Goal: Task Accomplishment & Management: Use online tool/utility

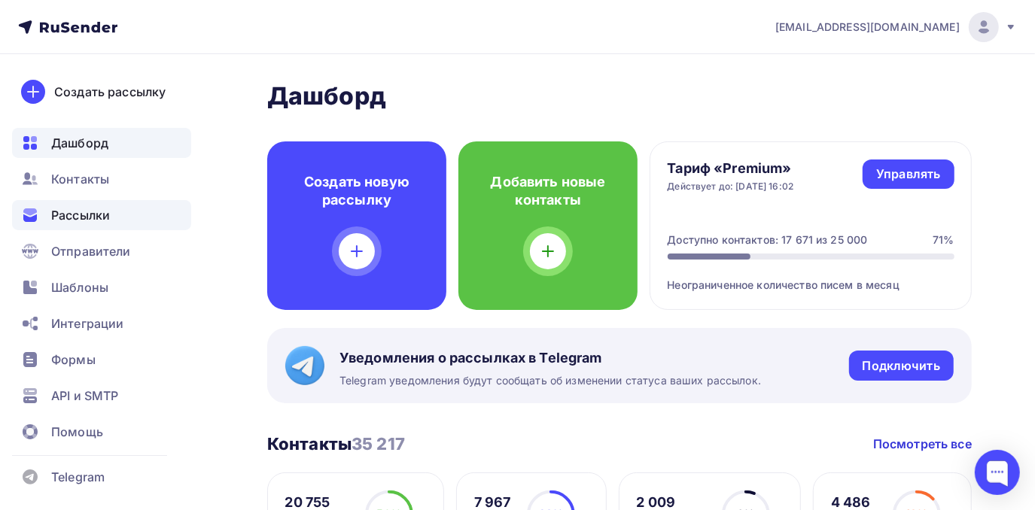
click at [150, 214] on div "Рассылки" at bounding box center [101, 215] width 179 height 30
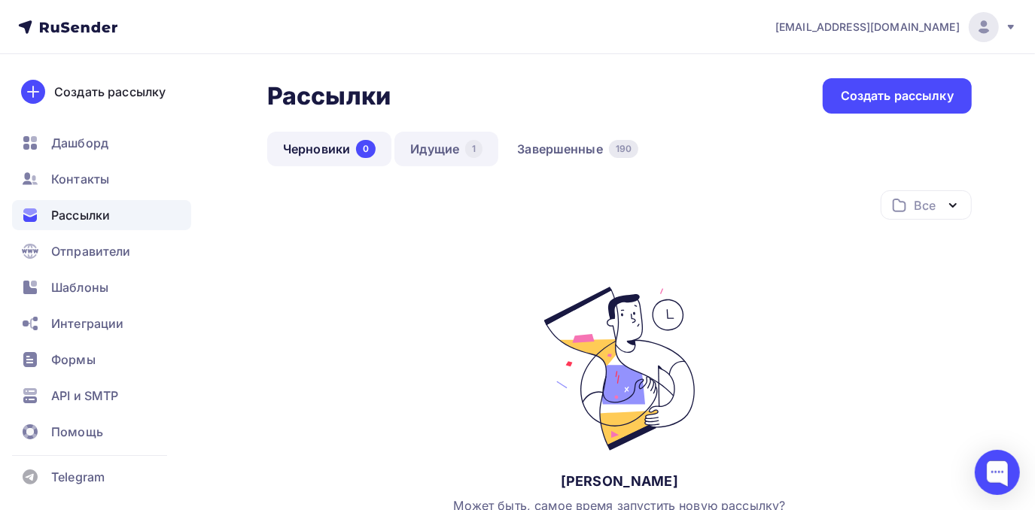
click at [479, 156] on link "Идущие 1" at bounding box center [446, 149] width 104 height 35
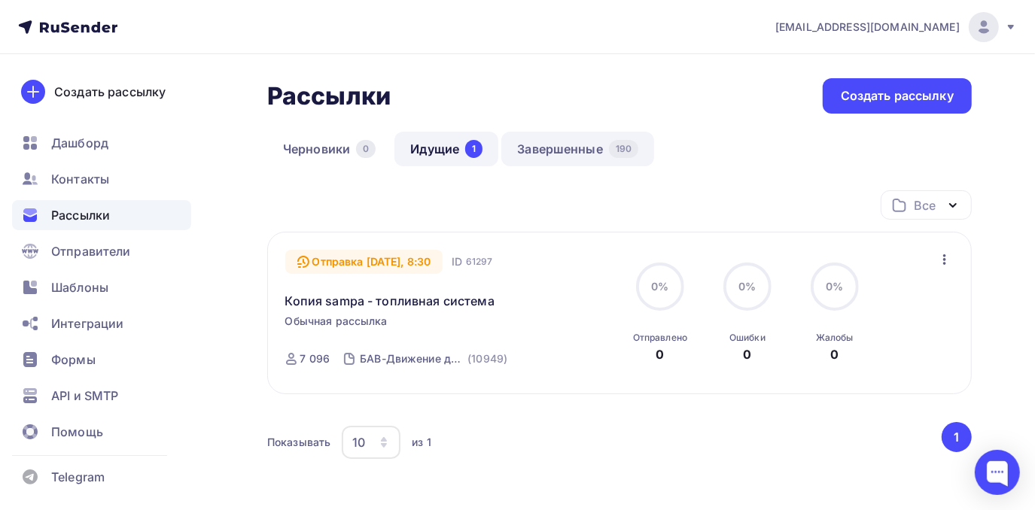
click at [553, 149] on link "Завершенные 190" at bounding box center [577, 149] width 153 height 35
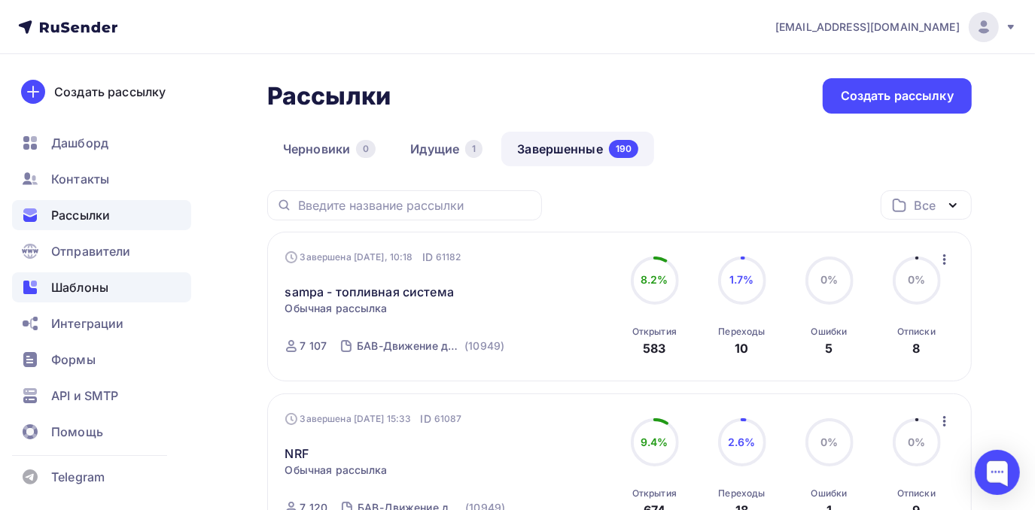
click at [70, 276] on div "Шаблоны" at bounding box center [101, 287] width 179 height 30
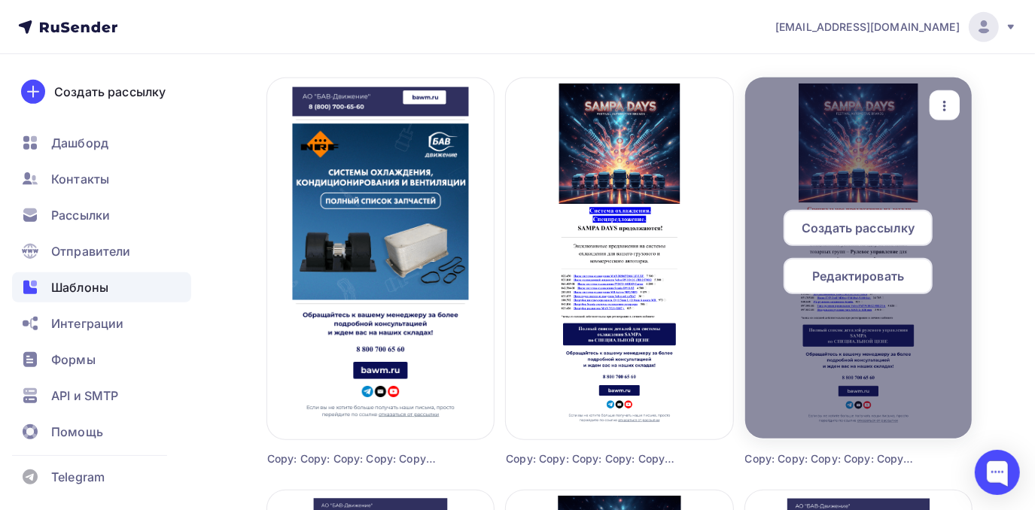
scroll to position [547, 0]
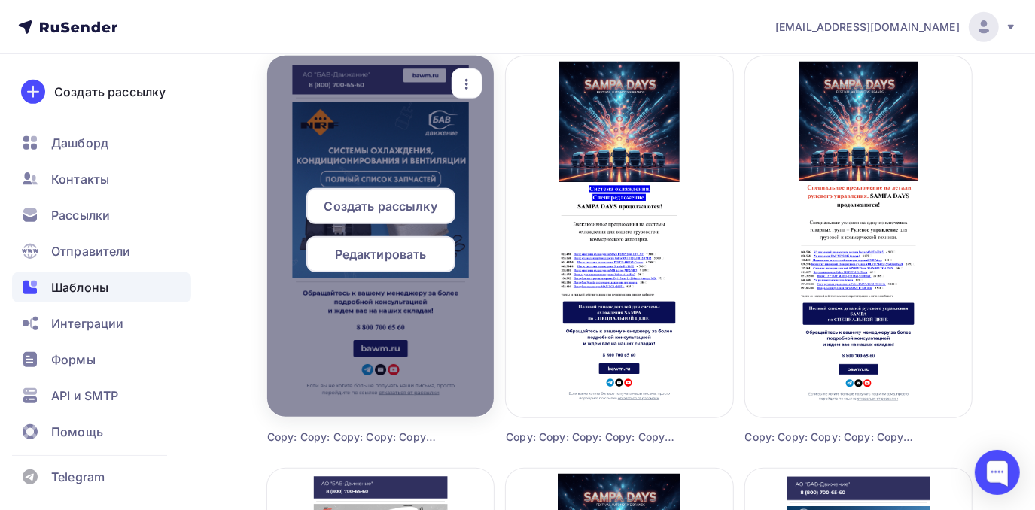
click at [464, 81] on icon "button" at bounding box center [467, 84] width 18 height 18
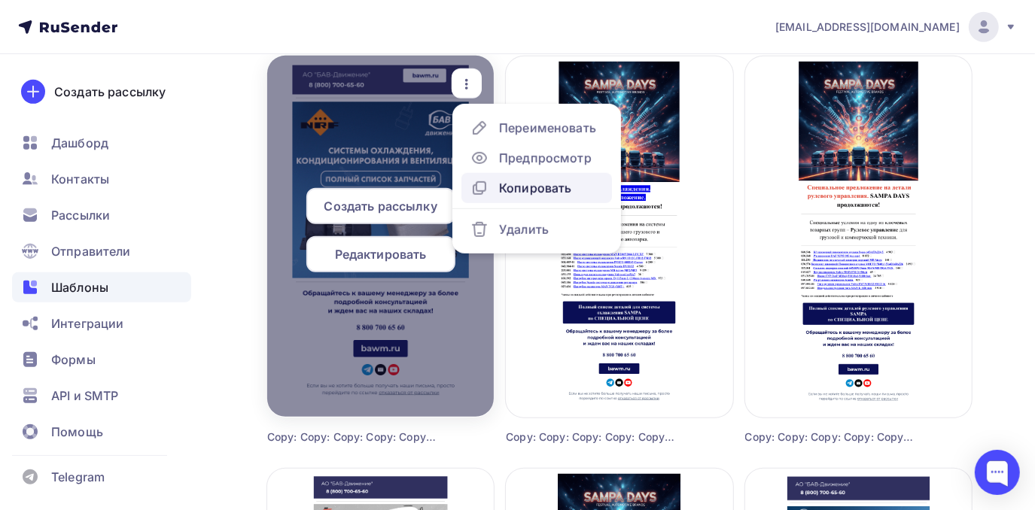
click at [512, 191] on div "Копировать" at bounding box center [535, 188] width 72 height 18
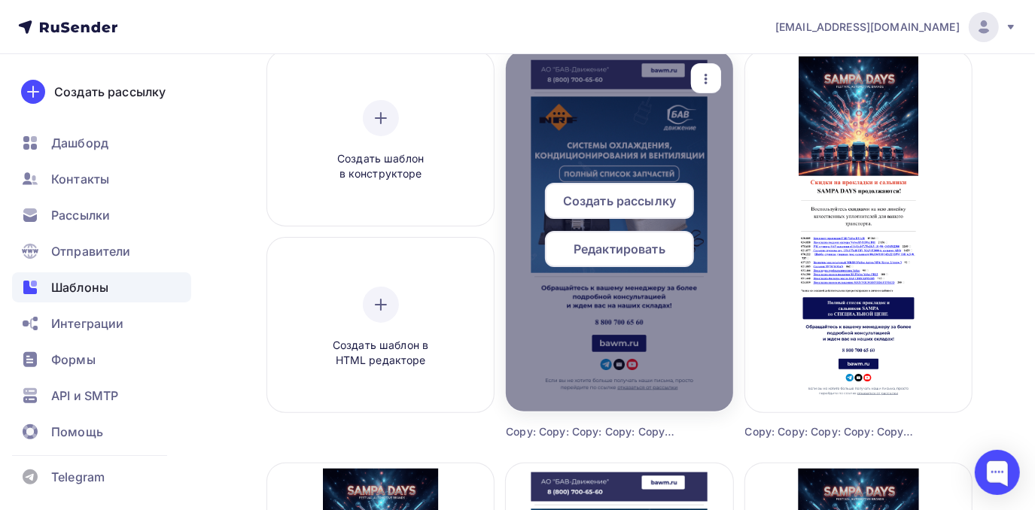
scroll to position [136, 0]
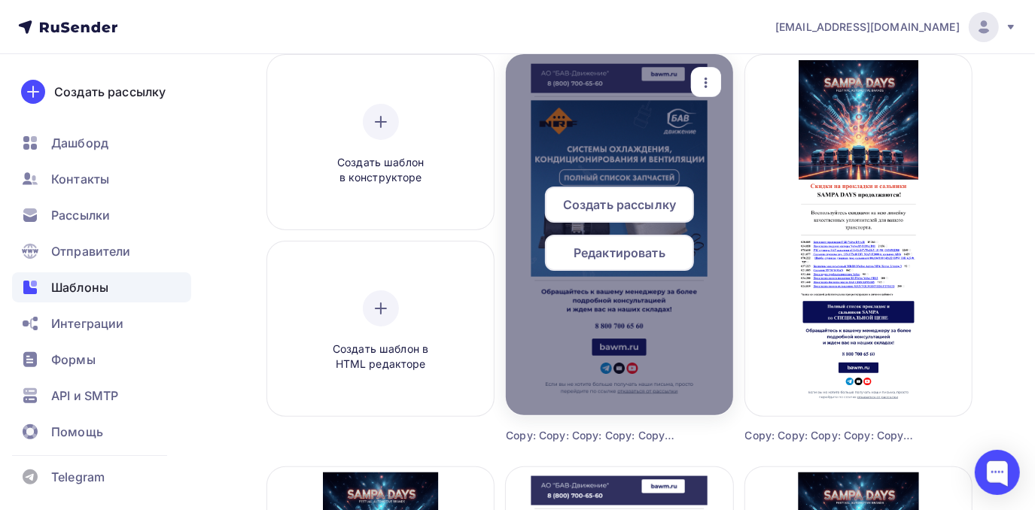
click at [638, 250] on span "Редактировать" at bounding box center [620, 253] width 92 height 18
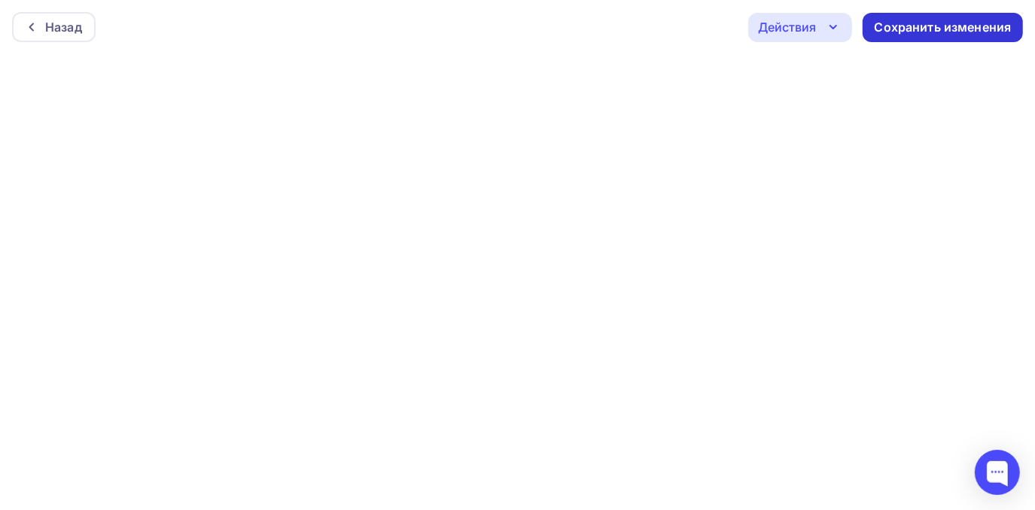
click at [934, 15] on div "Сохранить изменения" at bounding box center [943, 27] width 160 height 29
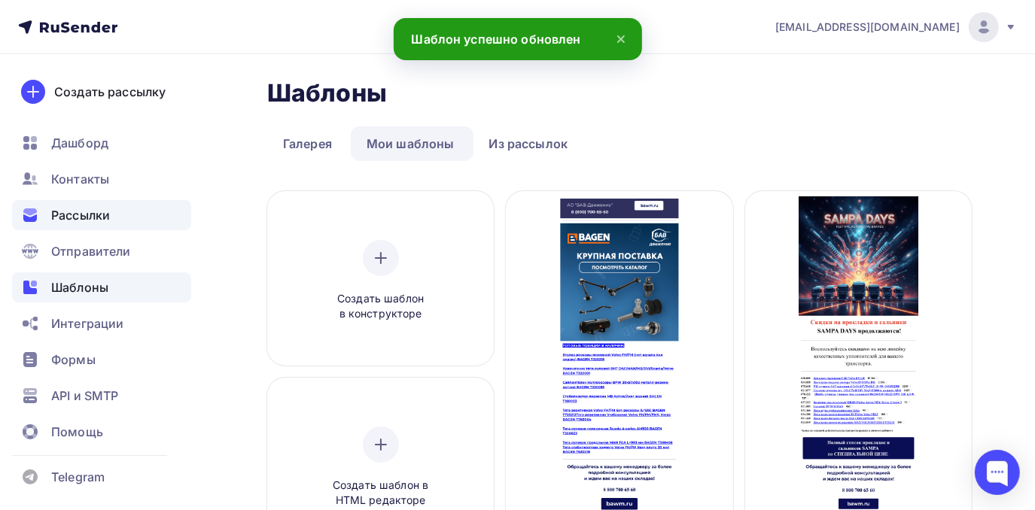
click at [87, 214] on span "Рассылки" at bounding box center [80, 215] width 59 height 18
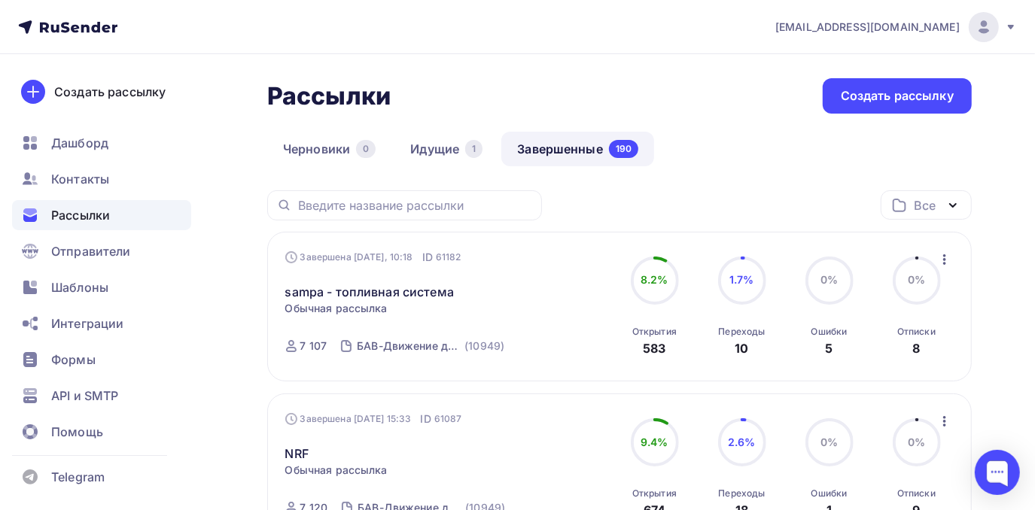
click at [948, 262] on icon "button" at bounding box center [945, 260] width 18 height 18
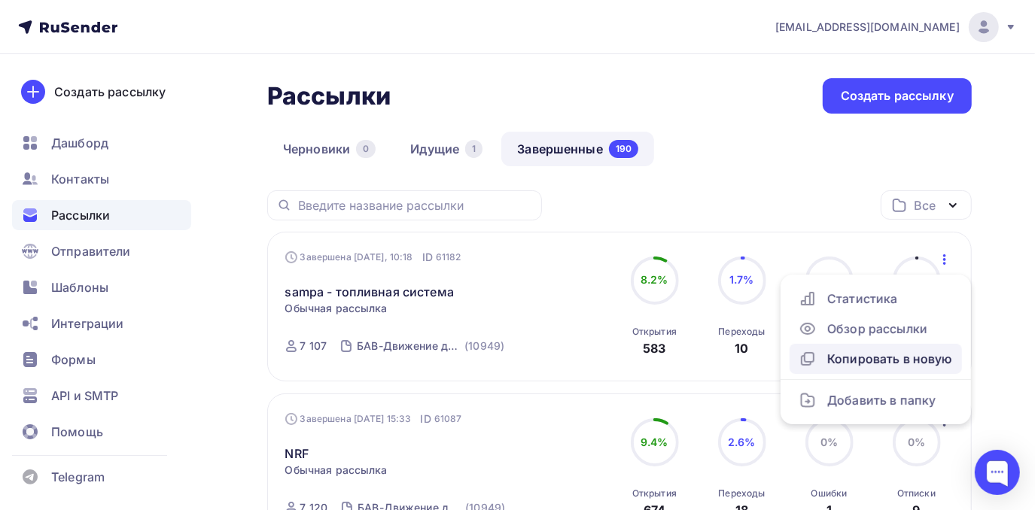
click at [911, 356] on div "Копировать в новую" at bounding box center [876, 359] width 154 height 18
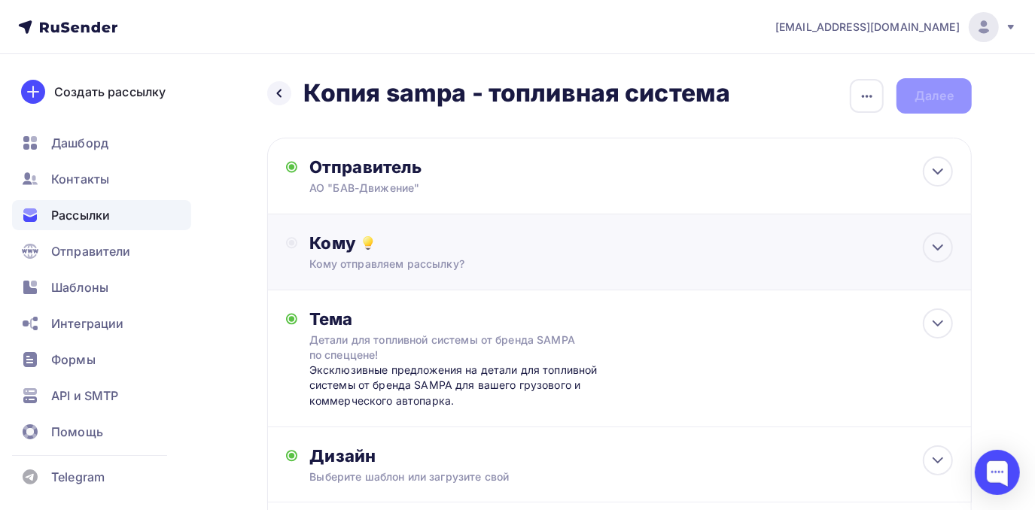
click at [440, 258] on div "Кому отправляем рассылку?" at bounding box center [598, 264] width 579 height 15
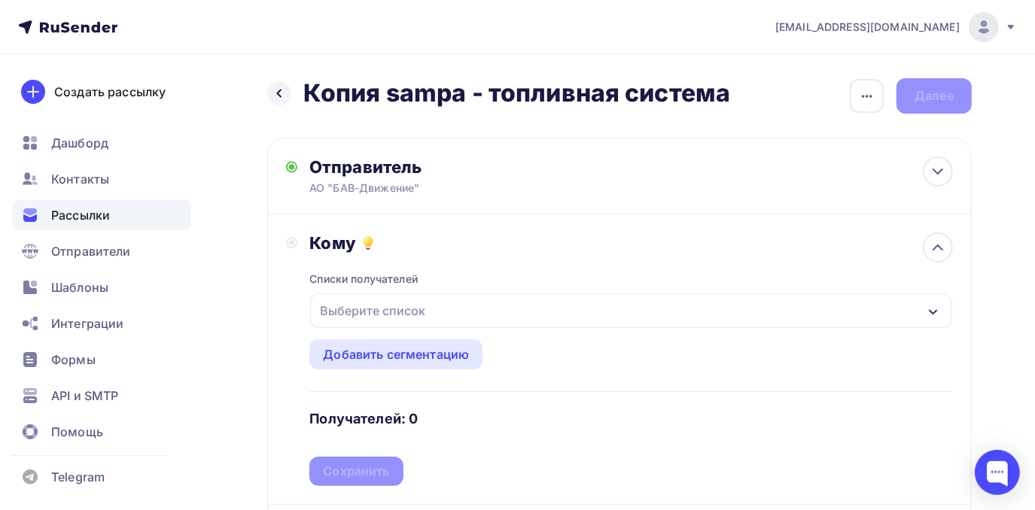
click at [395, 322] on div "Выберите список" at bounding box center [372, 310] width 117 height 27
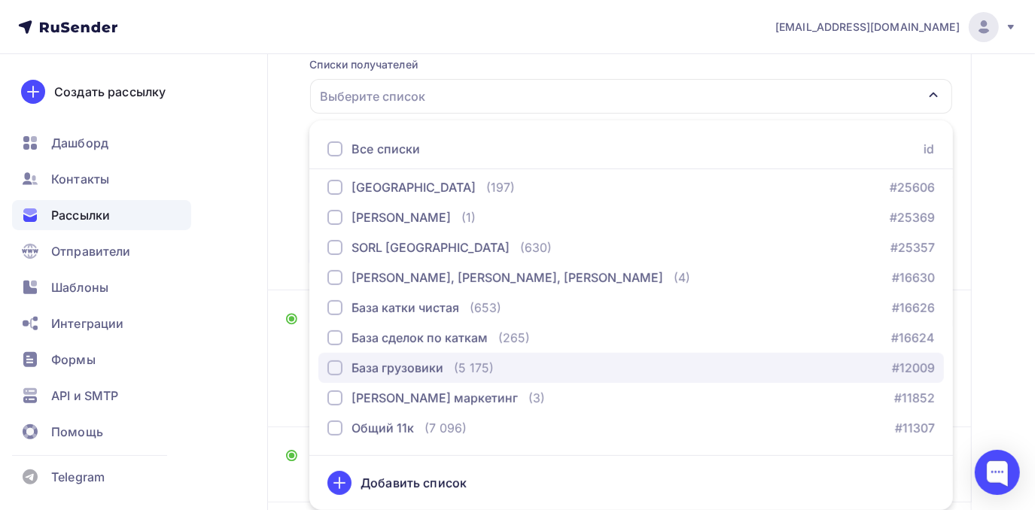
scroll to position [136, 0]
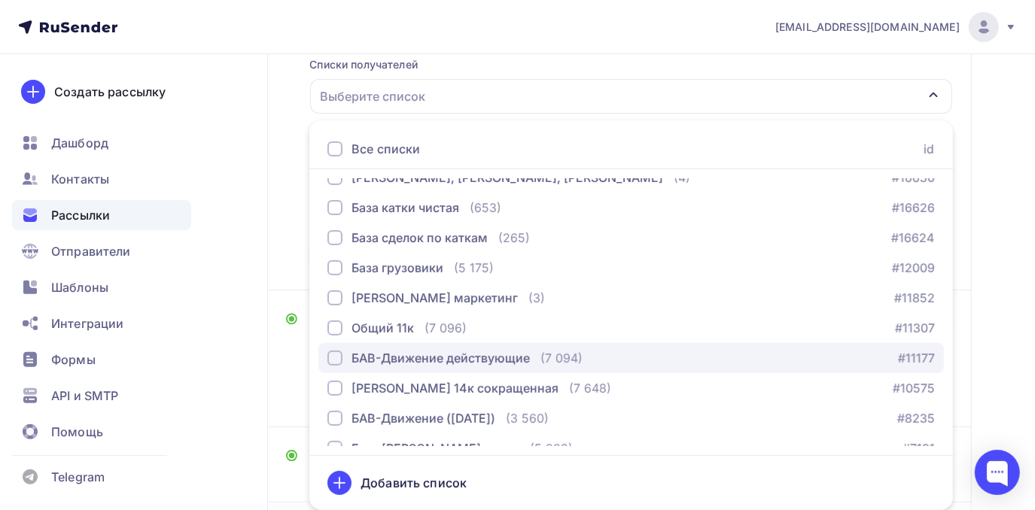
click at [418, 360] on div "БАВ-Движение действующие" at bounding box center [441, 358] width 178 height 18
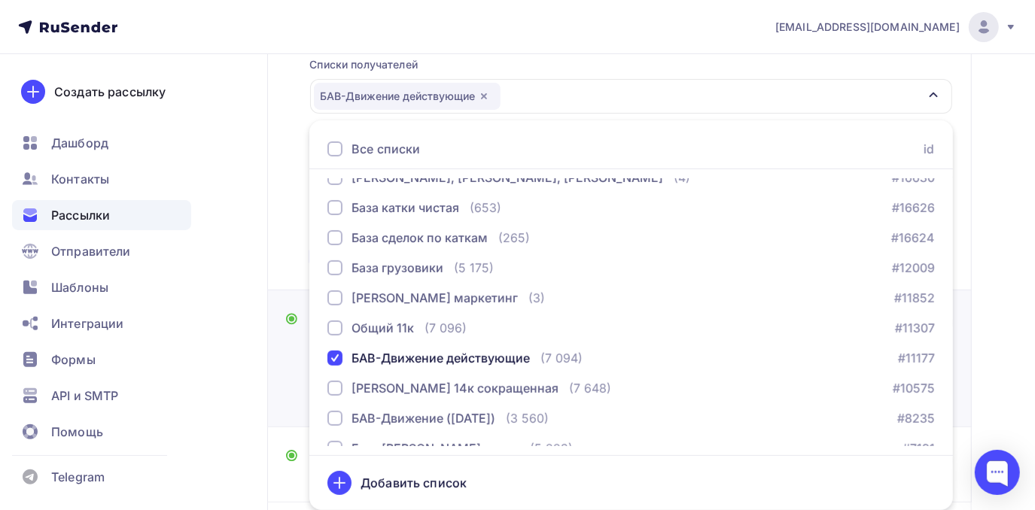
click at [292, 401] on div "Тема Детали для топливной системы от бренда SAMPA по спеццене! Эксклюзивные пре…" at bounding box center [446, 359] width 321 height 100
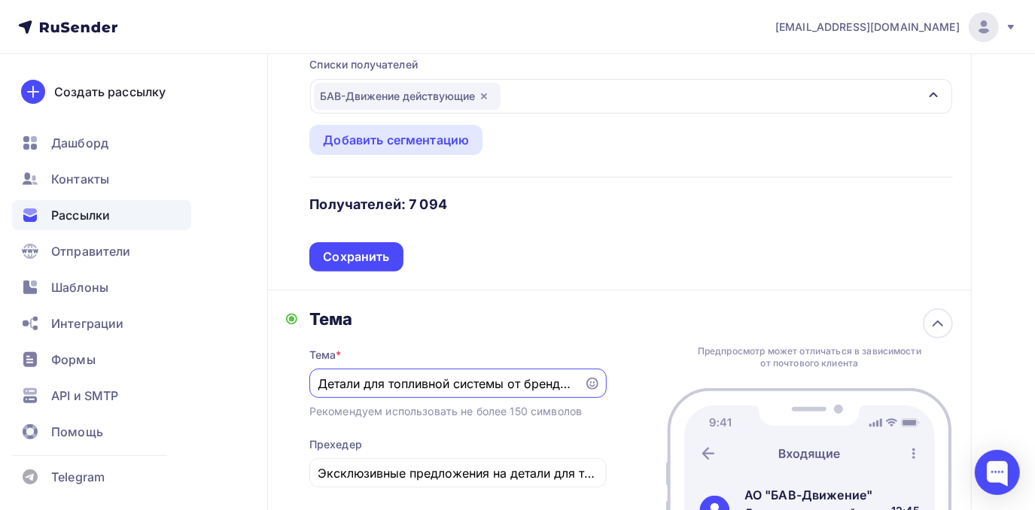
scroll to position [0, 120]
drag, startPoint x: 323, startPoint y: 385, endPoint x: 655, endPoint y: 381, distance: 332.0
click at [655, 381] on div "Тема Тема * Детали для топливной системы от бренда SAMPA по спеццене! Рекоменду…" at bounding box center [619, 425] width 705 height 269
paste input "[URL][DOMAIN_NAME][PERSON_NAME]"
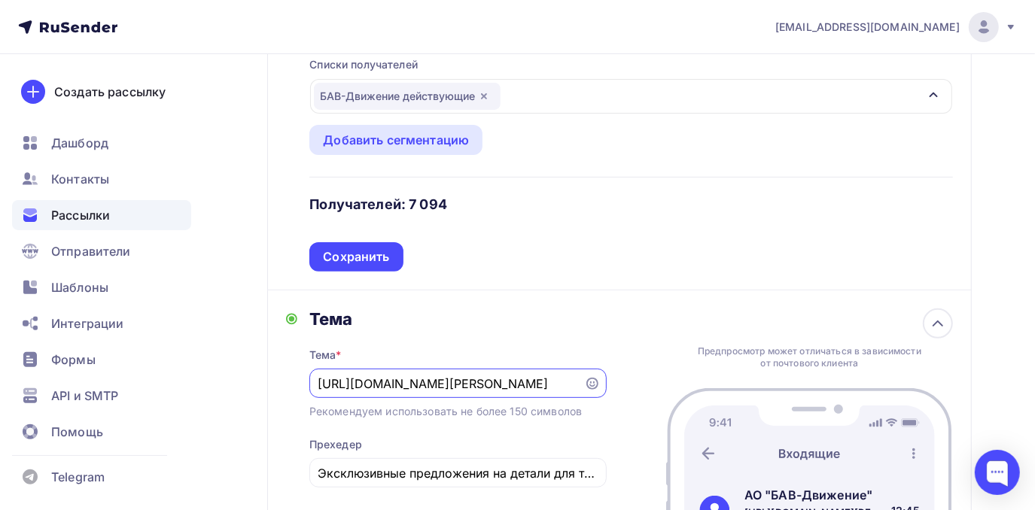
type input "[URL][DOMAIN_NAME][PERSON_NAME]"
drag, startPoint x: 577, startPoint y: 383, endPoint x: 88, endPoint y: 415, distance: 489.6
click at [88, 415] on div "[EMAIL_ADDRESS][DOMAIN_NAME] Аккаунт Тарифы Выйти Создать рассылку [GEOGRAPHIC_…" at bounding box center [517, 296] width 1035 height 1023
click at [323, 398] on div "[URL][DOMAIN_NAME][PERSON_NAME]" at bounding box center [457, 383] width 297 height 29
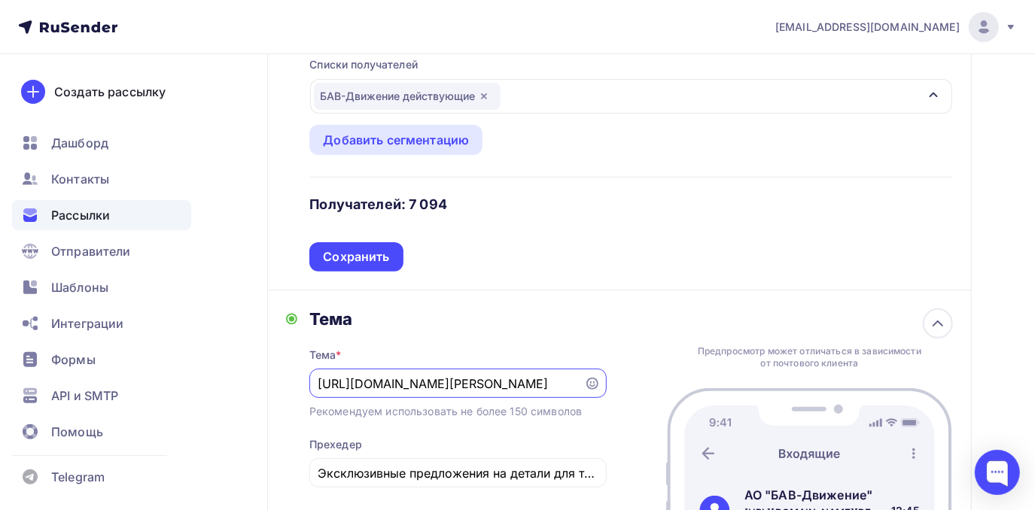
scroll to position [0, 148]
drag, startPoint x: 319, startPoint y: 387, endPoint x: 683, endPoint y: 385, distance: 363.6
click at [696, 388] on div "Тема Тема * [URL][DOMAIN_NAME][PERSON_NAME] Рекомендуем использовать не более 1…" at bounding box center [619, 425] width 705 height 269
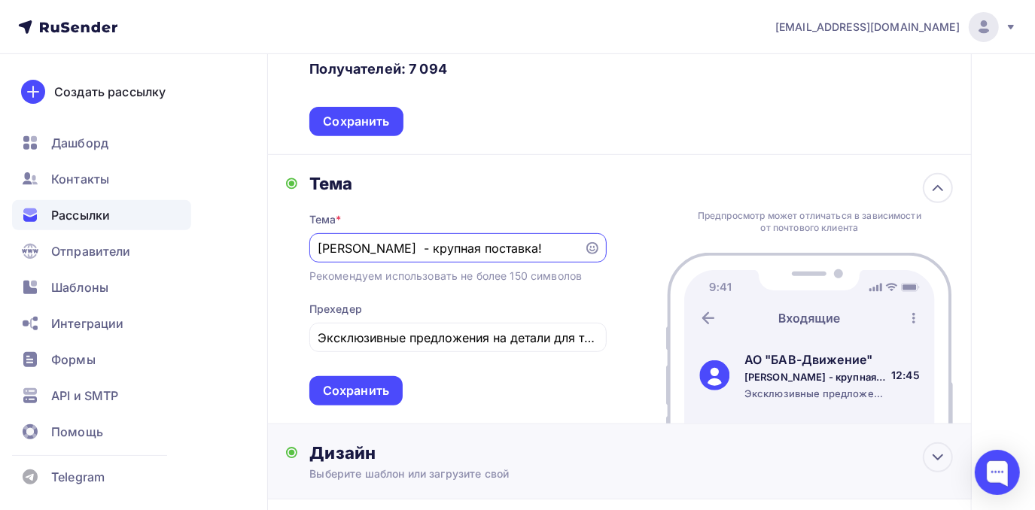
scroll to position [351, 0]
type input "[PERSON_NAME] - крупная поставка!"
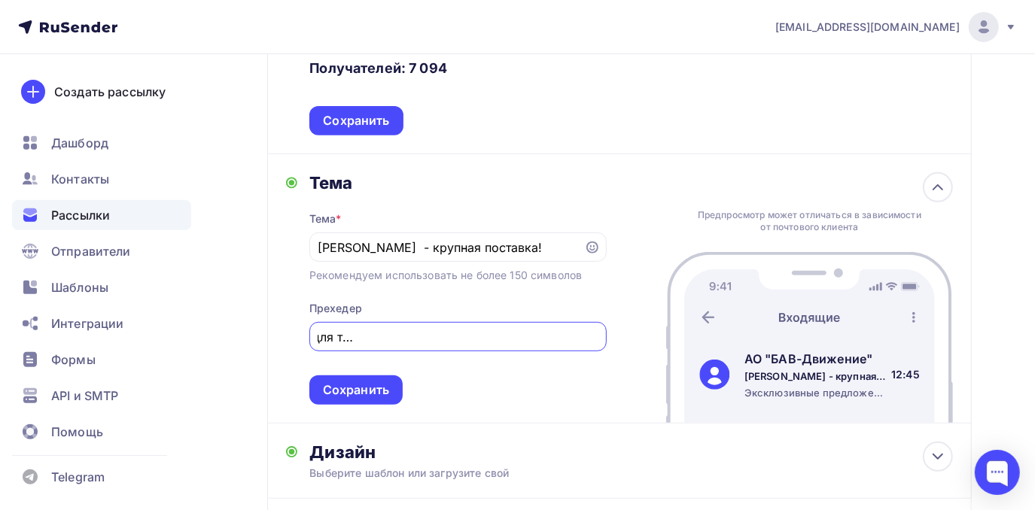
scroll to position [0, 516]
drag, startPoint x: 321, startPoint y: 336, endPoint x: 662, endPoint y: 328, distance: 341.1
click at [662, 328] on div "Тема Тема * [PERSON_NAME] - крупная поставка! Рекомендуем использовать не более…" at bounding box center [619, 288] width 705 height 269
type input "Все топовые позиции готовы к отгрузке и доставке по всей [GEOGRAPHIC_DATA]!"
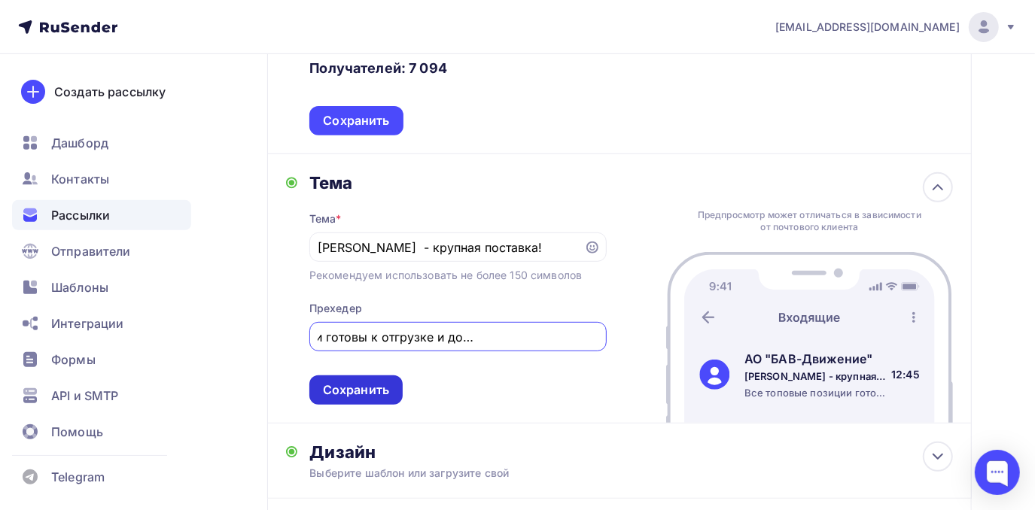
click at [335, 390] on div "Сохранить" at bounding box center [356, 390] width 66 height 17
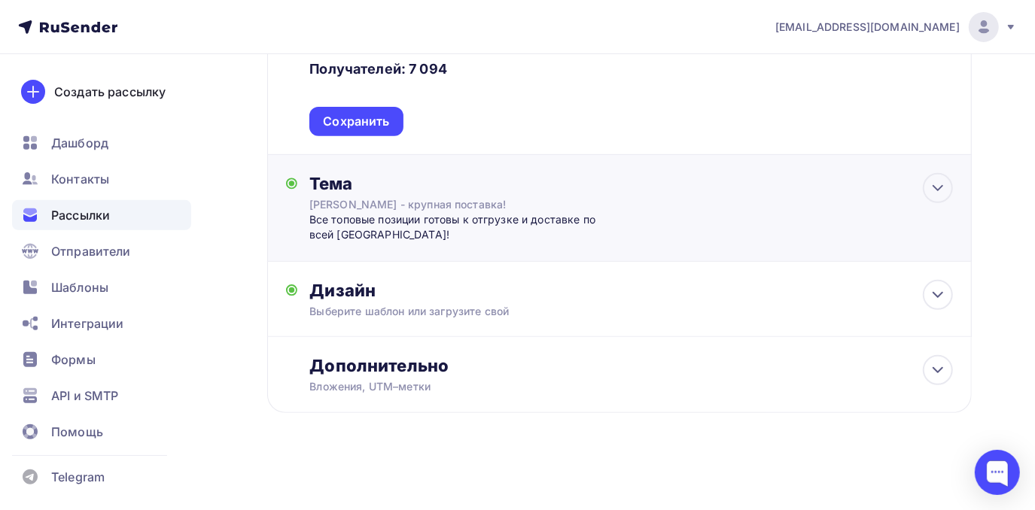
scroll to position [0, 0]
click at [440, 310] on div "Выберите шаблон или загрузите свой" at bounding box center [598, 311] width 579 height 15
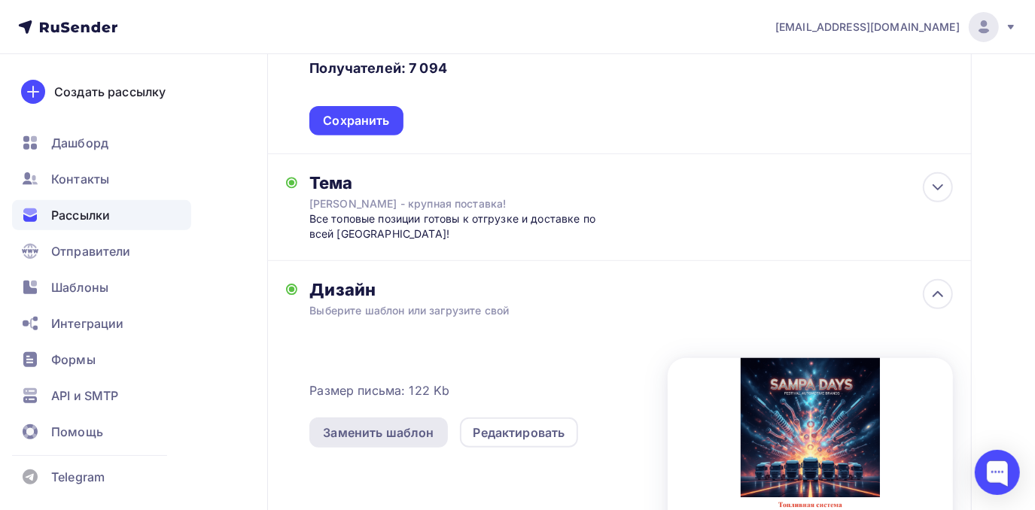
click at [376, 422] on div "Заменить шаблон" at bounding box center [378, 433] width 138 height 30
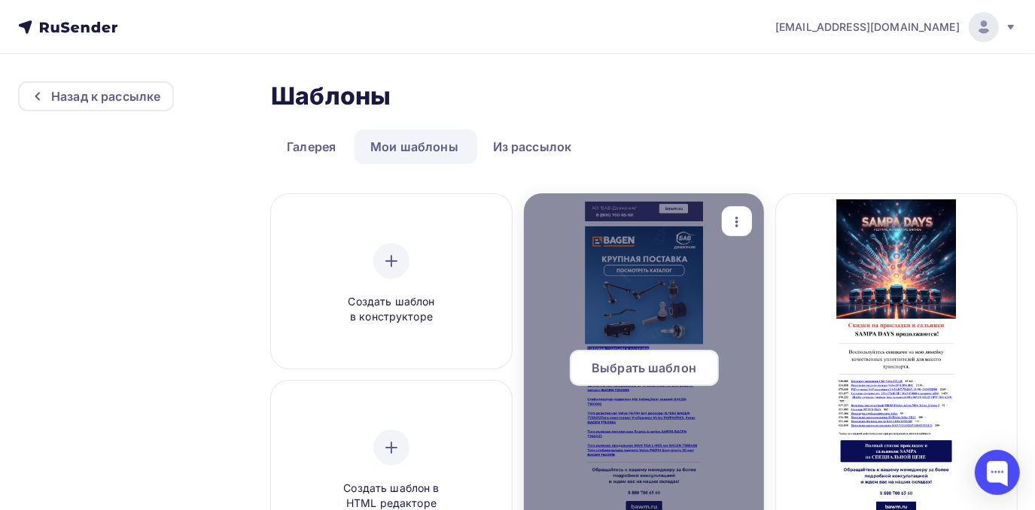
click at [623, 368] on span "Выбрать шаблон" at bounding box center [644, 368] width 105 height 18
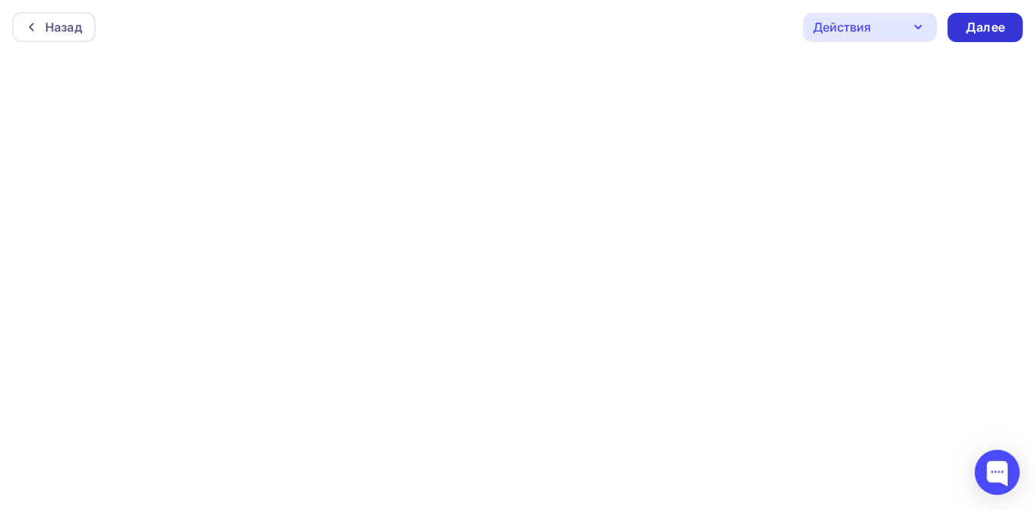
click at [987, 19] on div "Далее" at bounding box center [985, 27] width 39 height 17
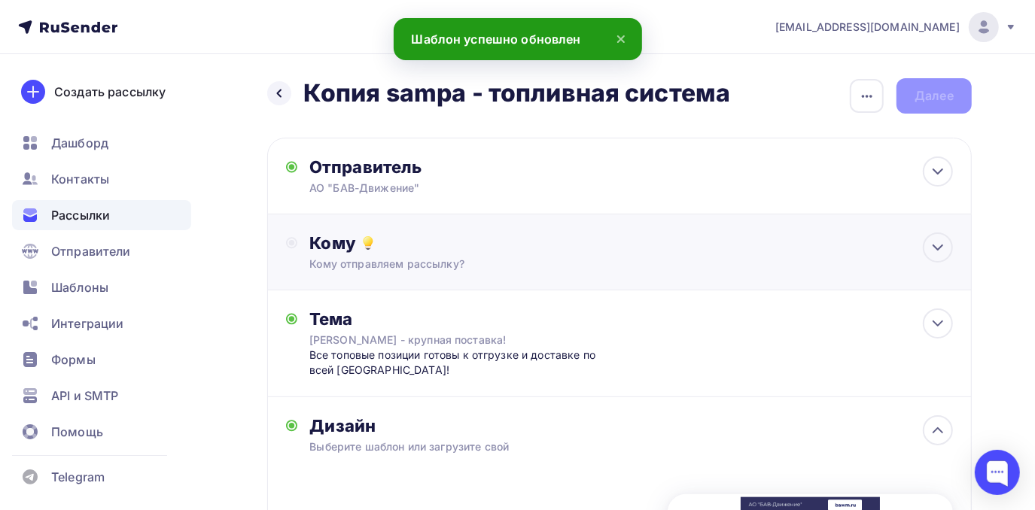
click at [401, 257] on div "Кому отправляем рассылку?" at bounding box center [598, 264] width 579 height 15
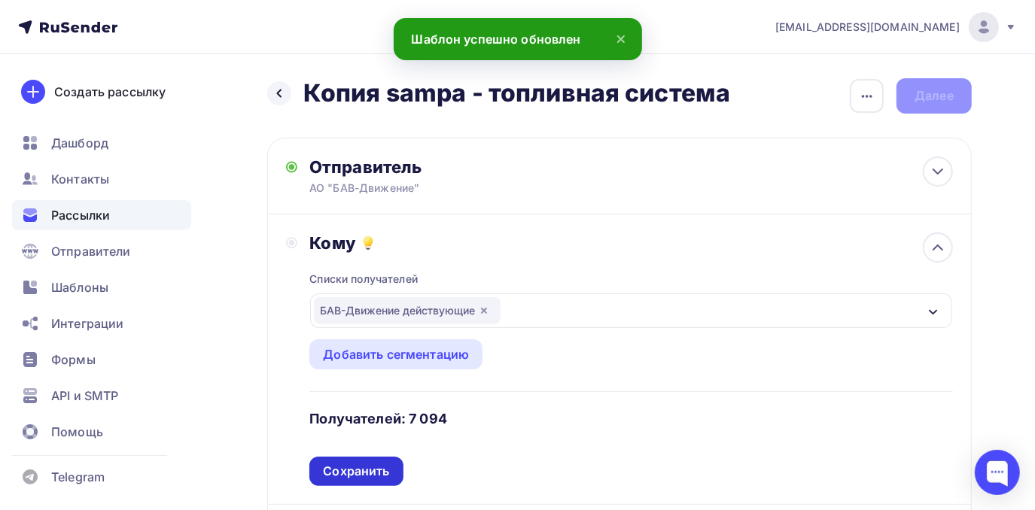
click at [337, 474] on div "Сохранить" at bounding box center [356, 471] width 66 height 17
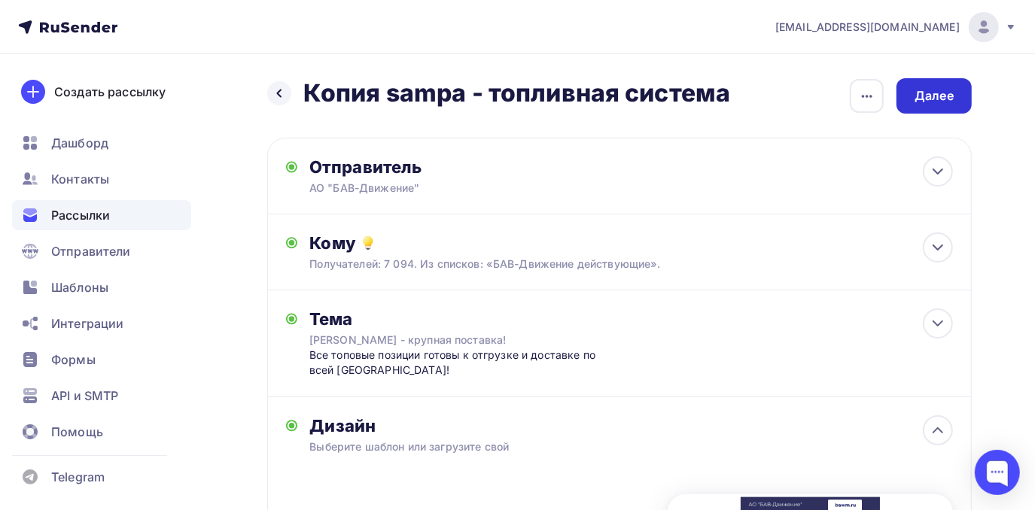
click at [936, 93] on div "Далее" at bounding box center [934, 95] width 39 height 17
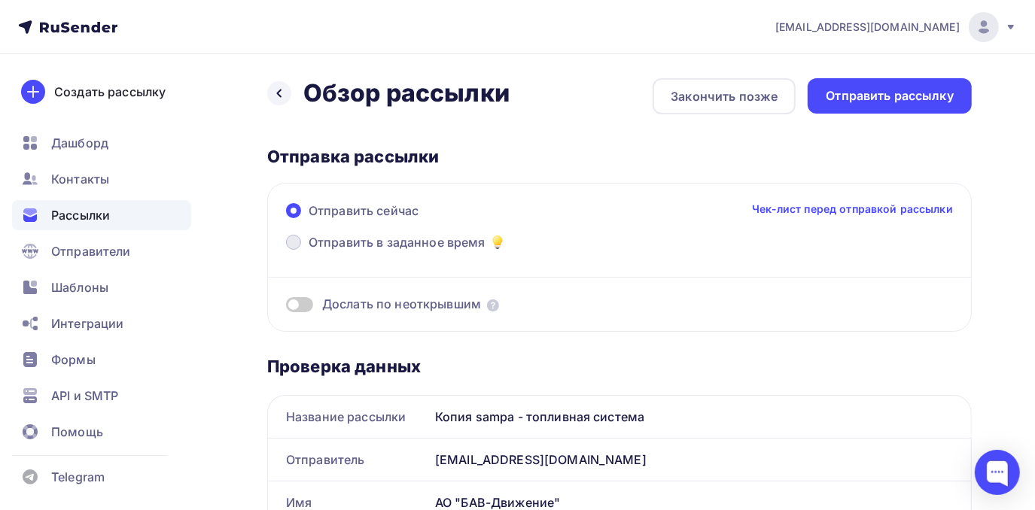
click at [461, 245] on span "Отправить в заданное время" at bounding box center [397, 242] width 177 height 18
click at [309, 251] on input "Отправить в заданное время" at bounding box center [309, 251] width 0 height 0
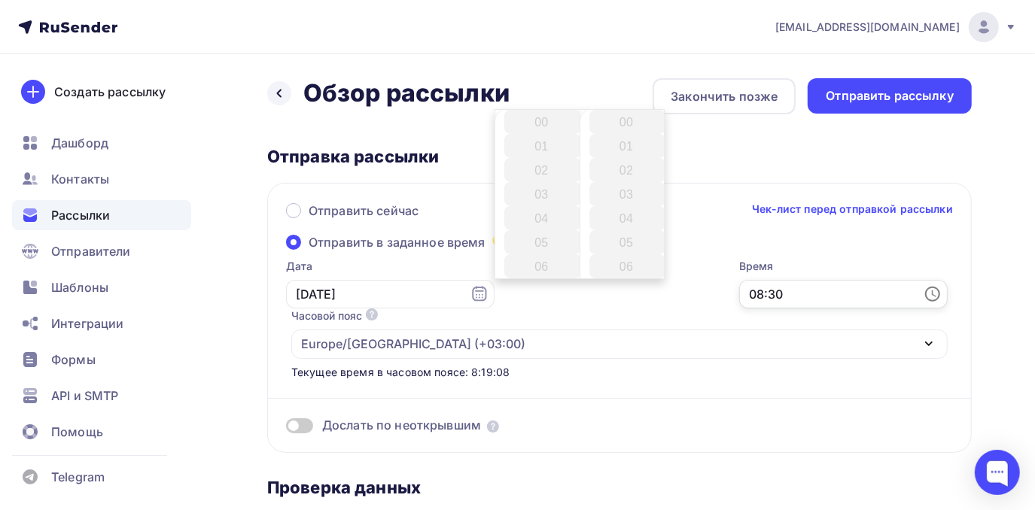
click at [739, 297] on input "08:30" at bounding box center [843, 294] width 209 height 29
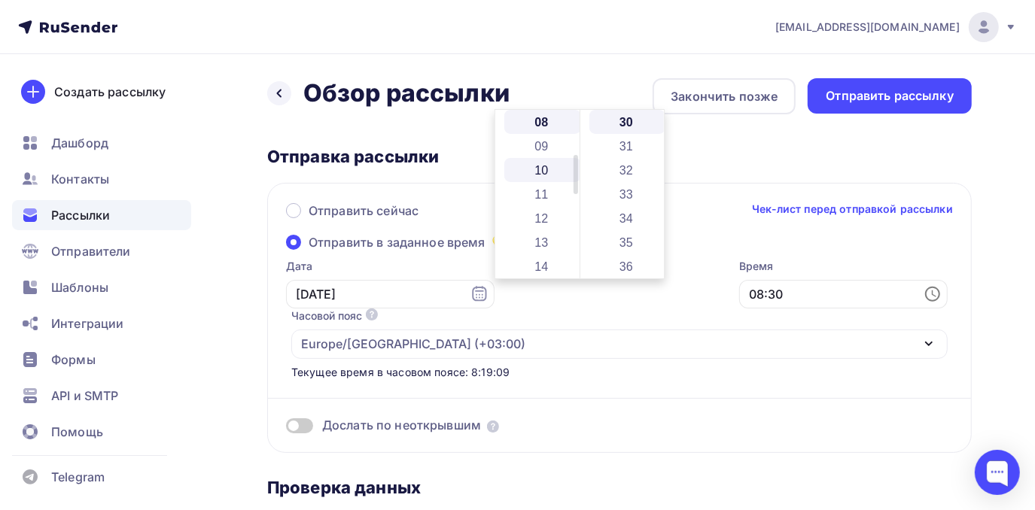
click at [534, 178] on li "10" at bounding box center [542, 170] width 77 height 24
click at [610, 166] on li "32" at bounding box center [627, 170] width 77 height 24
type input "10:32"
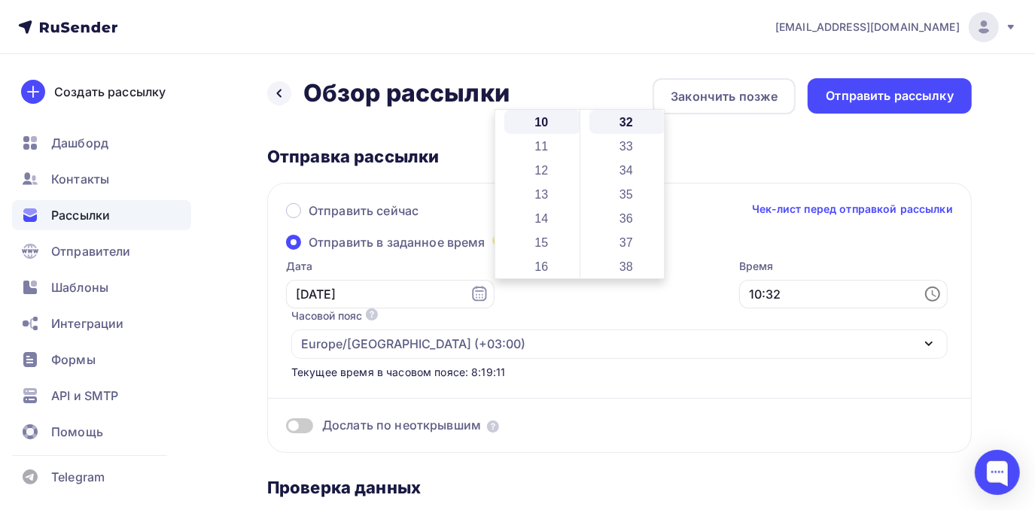
click at [465, 380] on div "Дослать по неоткрывшим" at bounding box center [619, 407] width 667 height 54
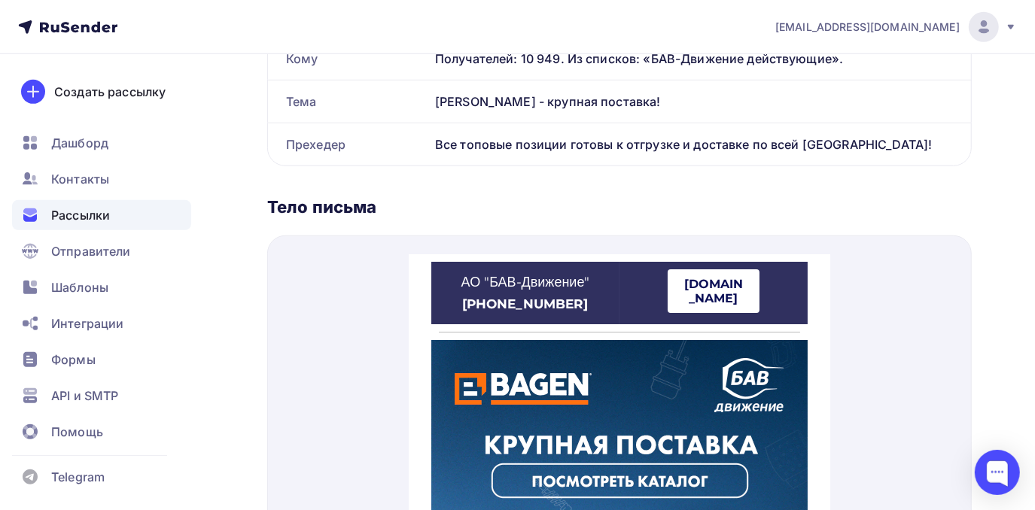
scroll to position [616, 0]
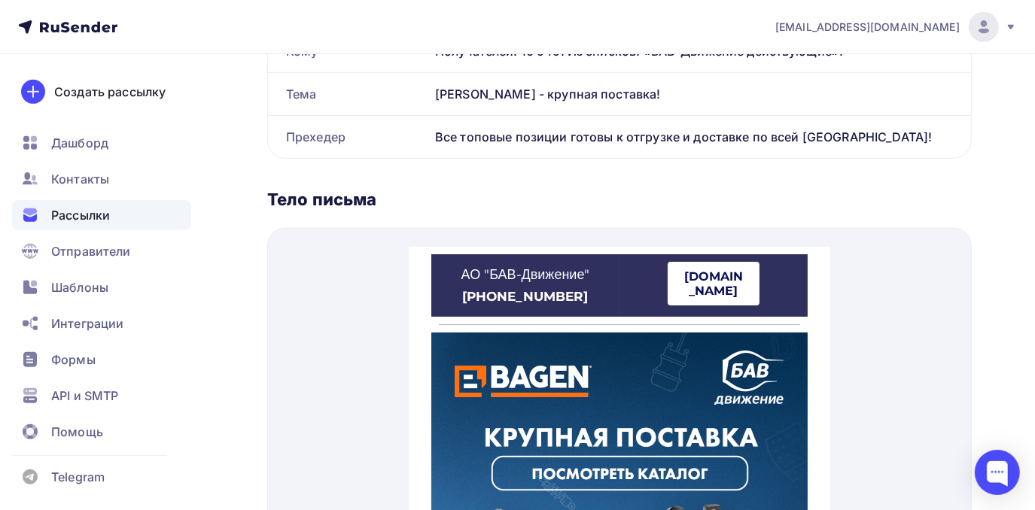
click at [728, 266] on span "[DOMAIN_NAME]" at bounding box center [713, 266] width 92 height 44
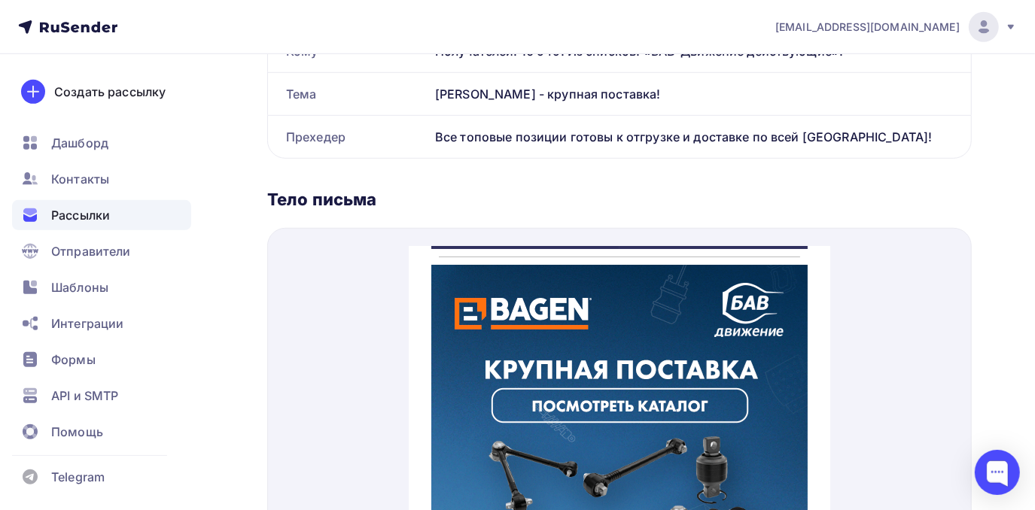
click at [677, 383] on img at bounding box center [619, 435] width 376 height 376
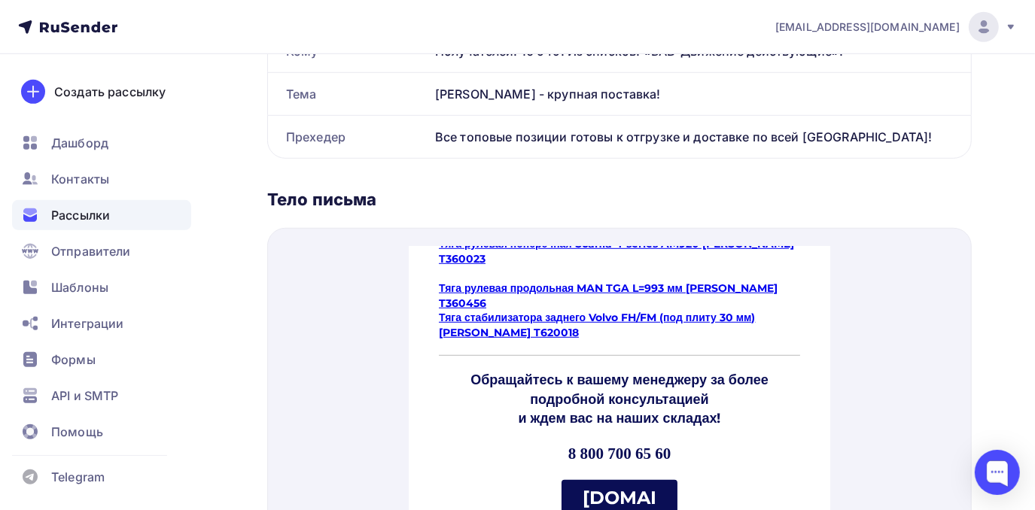
scroll to position [748, 0]
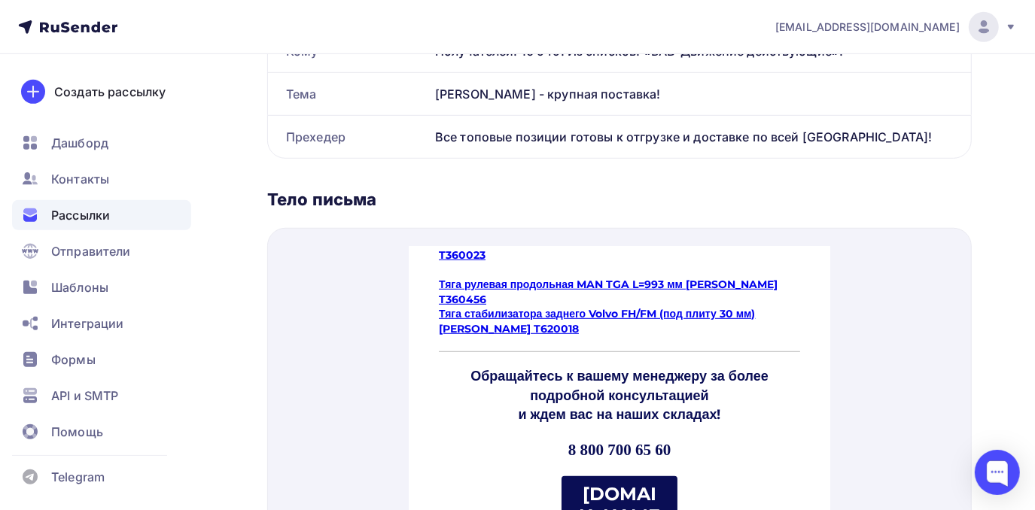
click at [628, 470] on strong "[DOMAIN_NAME]" at bounding box center [618, 497] width 81 height 65
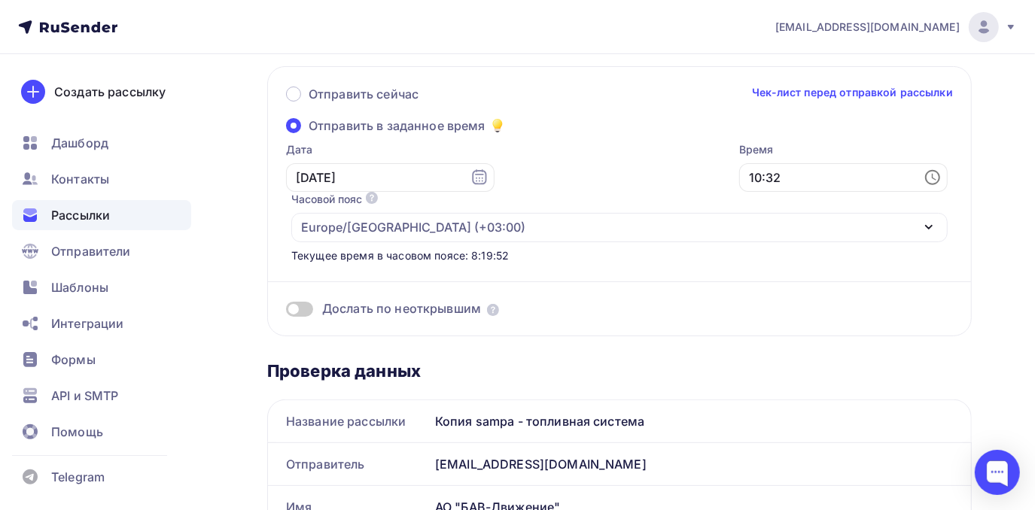
scroll to position [0, 0]
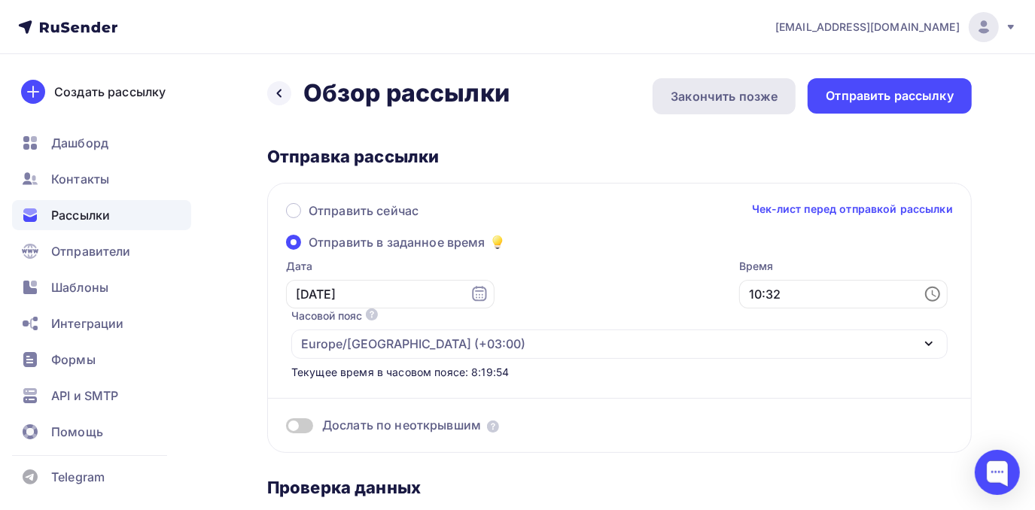
click at [723, 93] on div "Закончить позже" at bounding box center [724, 96] width 107 height 18
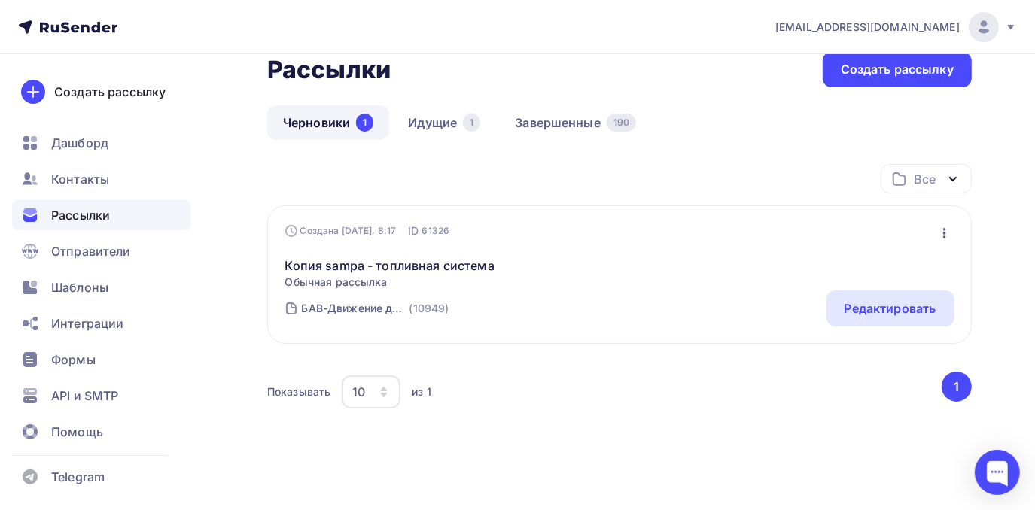
scroll to position [41, 0]
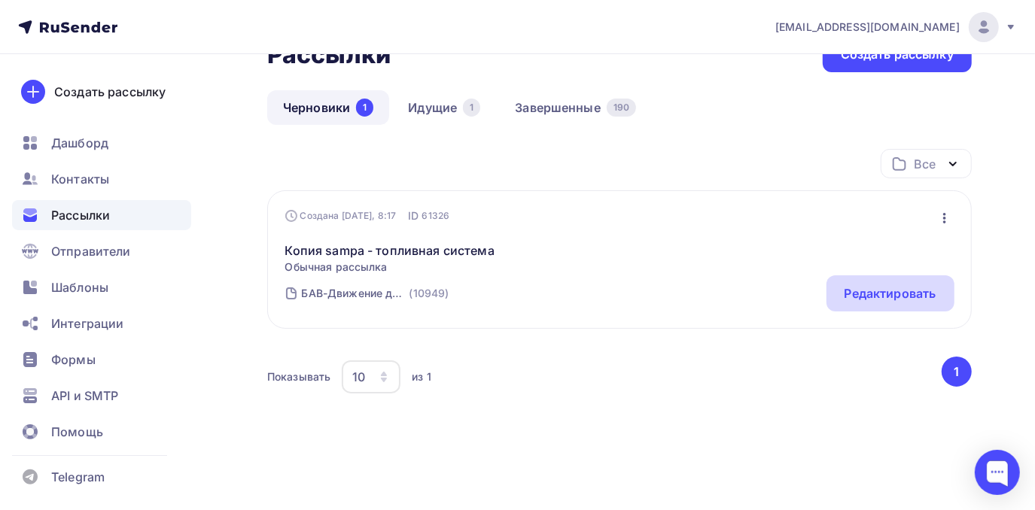
click at [894, 297] on div "Редактировать" at bounding box center [891, 294] width 92 height 18
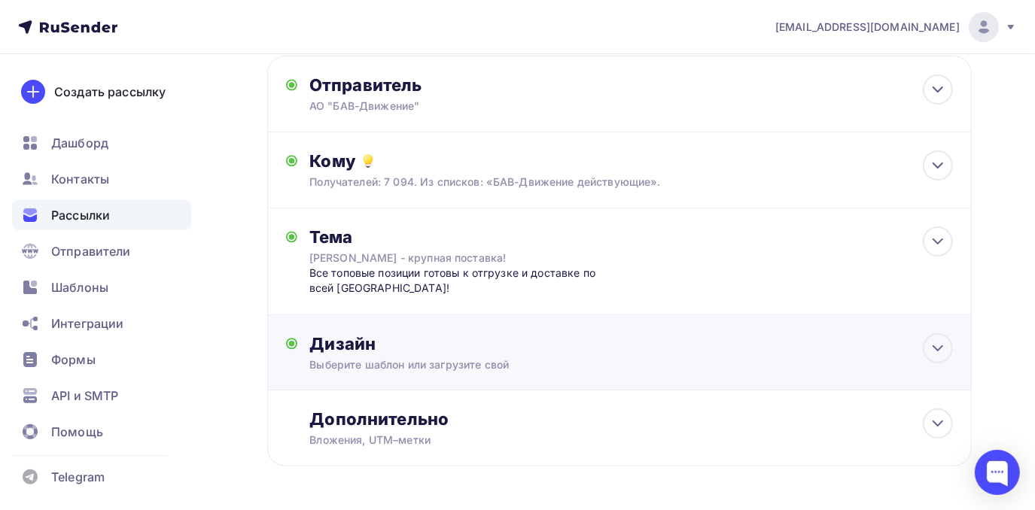
scroll to position [136, 0]
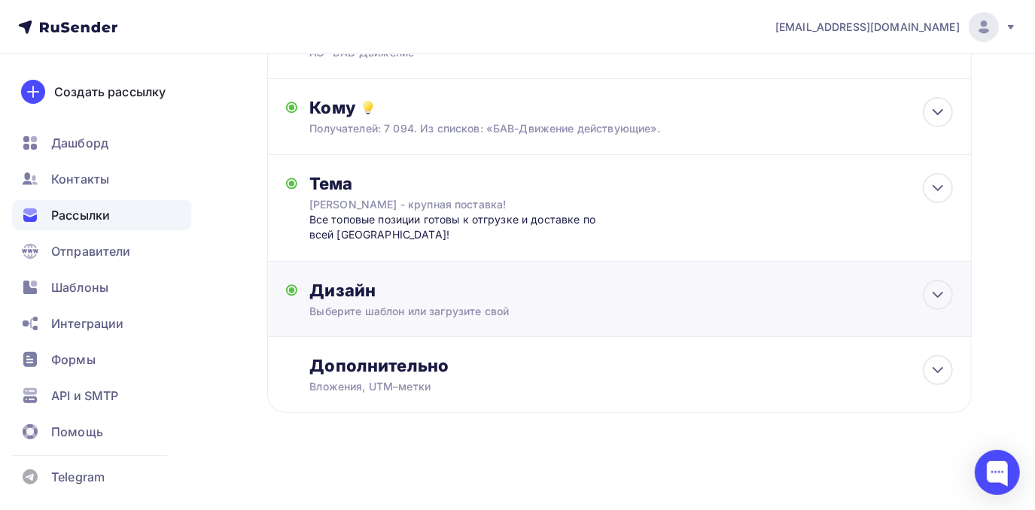
click at [448, 279] on div "Дизайн Выберите шаблон или загрузите свой Размер письма: 122 Kb Заменить шаблон…" at bounding box center [619, 299] width 705 height 75
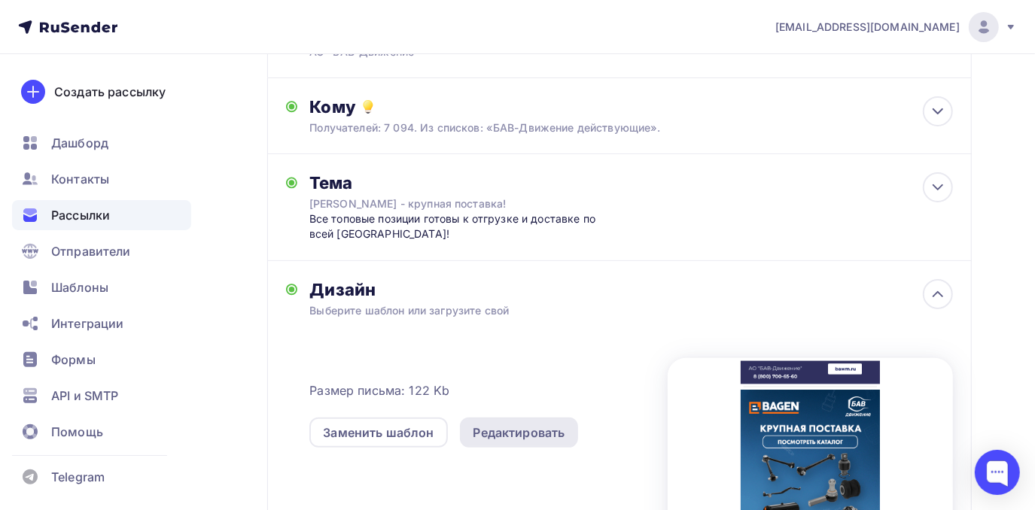
click at [501, 437] on div "Редактировать" at bounding box center [519, 433] width 92 height 18
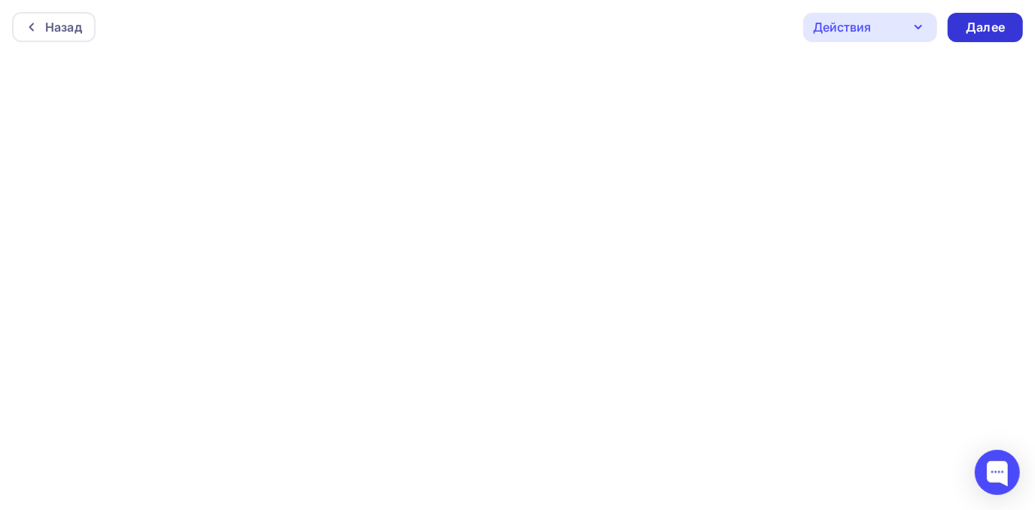
click at [975, 33] on div "Далее" at bounding box center [985, 27] width 39 height 17
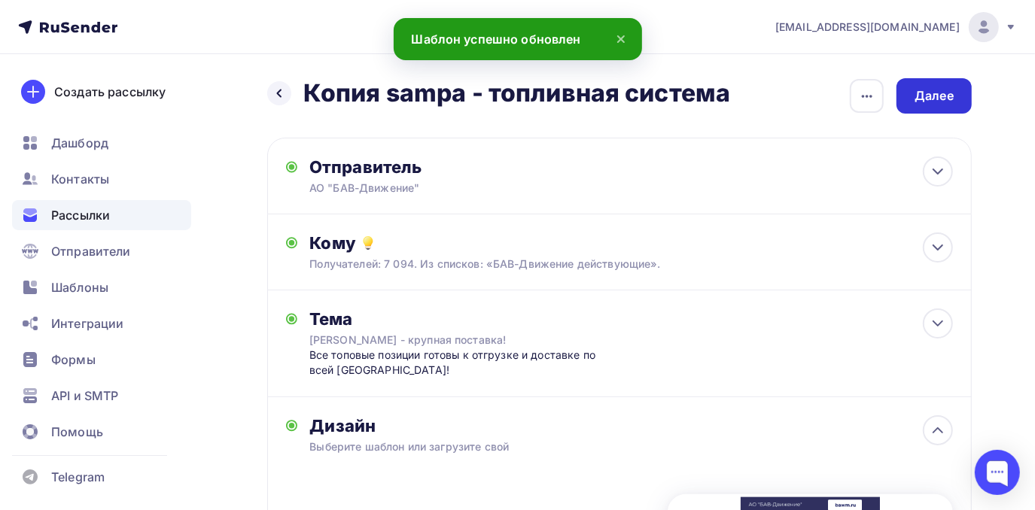
click at [914, 99] on div "Далее" at bounding box center [934, 95] width 75 height 35
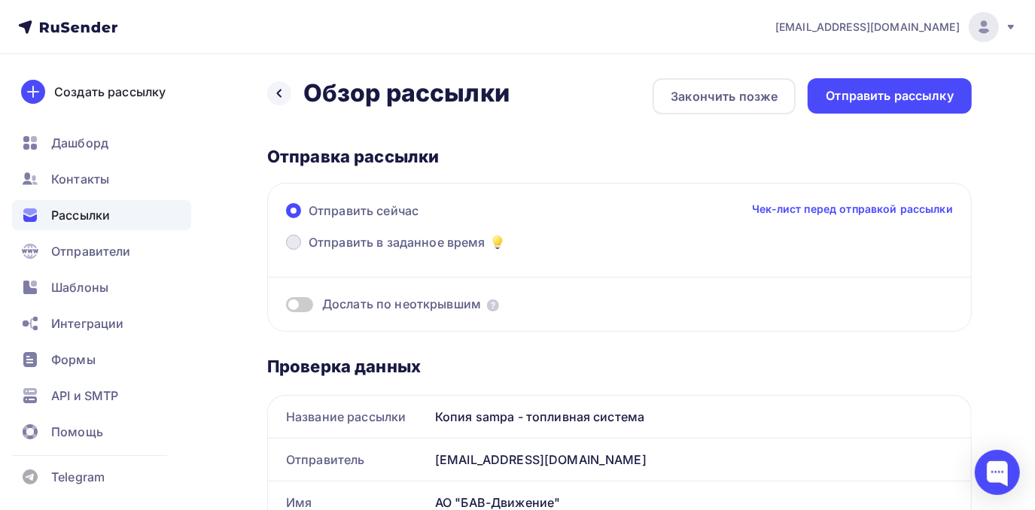
click at [365, 244] on span "Отправить в заданное время" at bounding box center [397, 242] width 177 height 18
click at [309, 251] on input "Отправить в заданное время" at bounding box center [309, 251] width 0 height 0
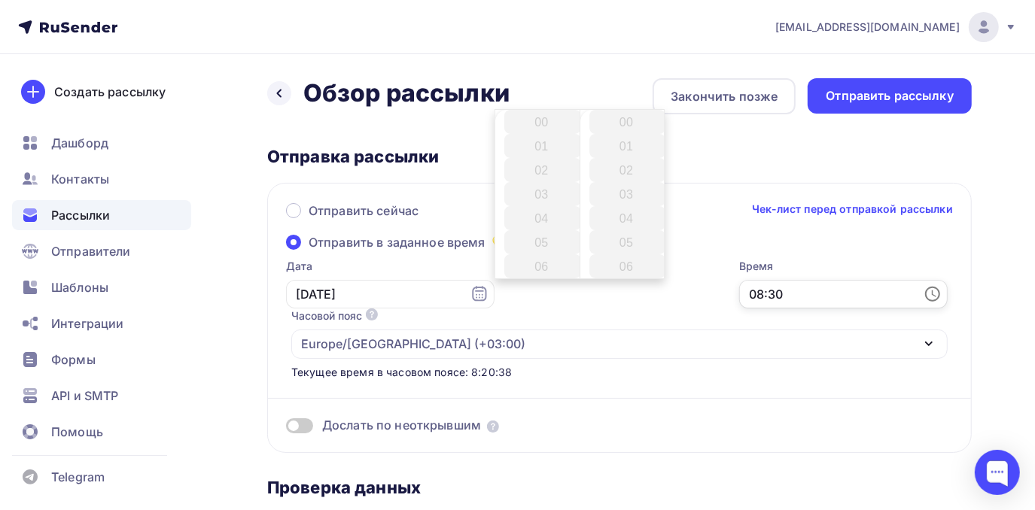
click at [739, 297] on input "08:30" at bounding box center [843, 294] width 209 height 29
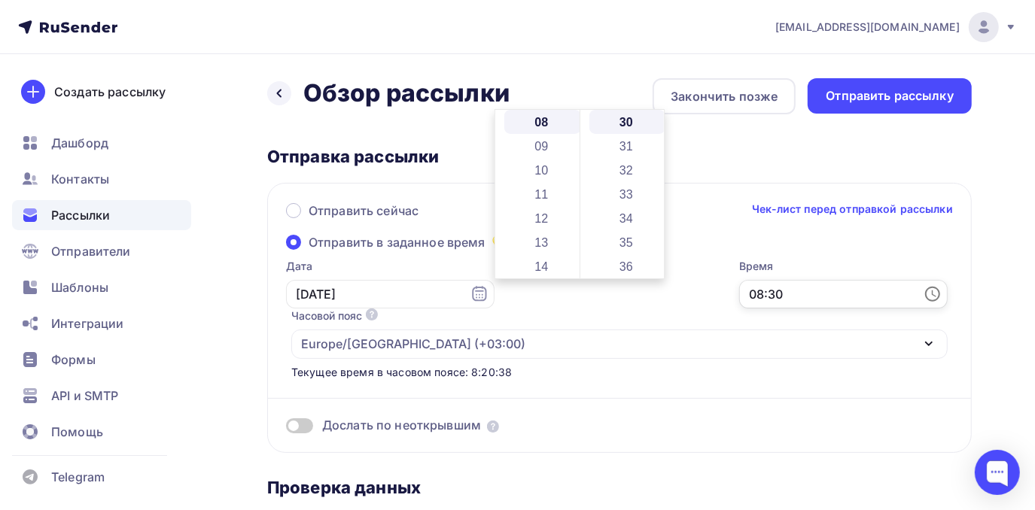
click at [739, 294] on input "08:30" at bounding box center [843, 294] width 209 height 29
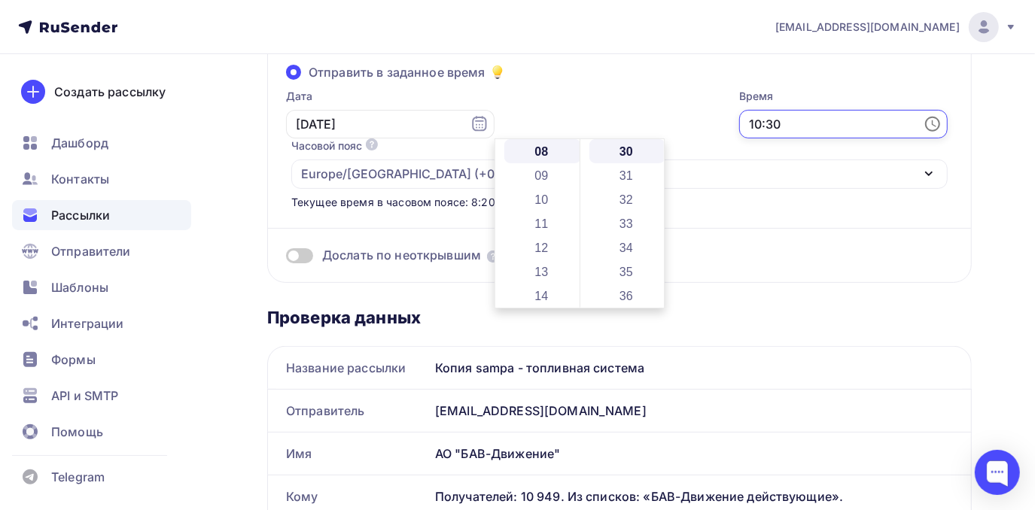
scroll to position [273, 0]
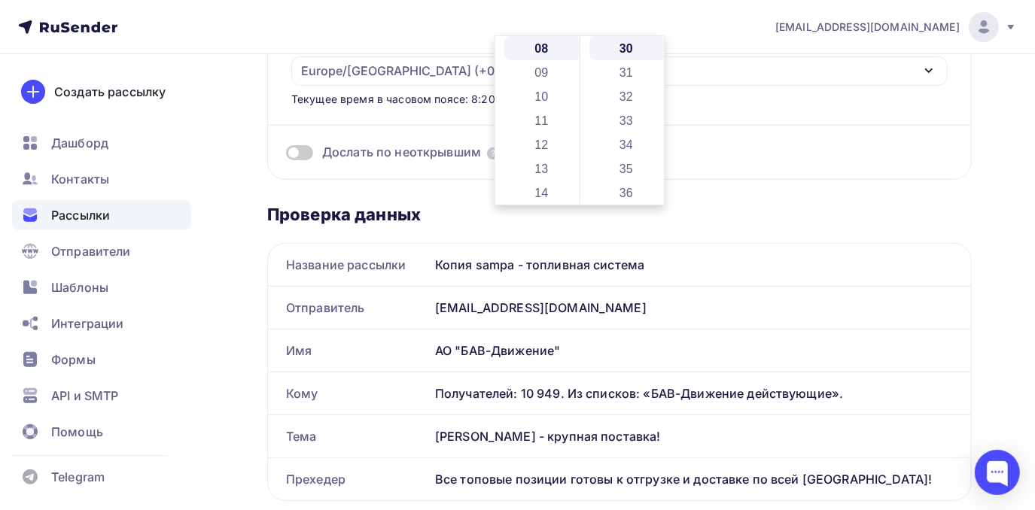
type input "10:30"
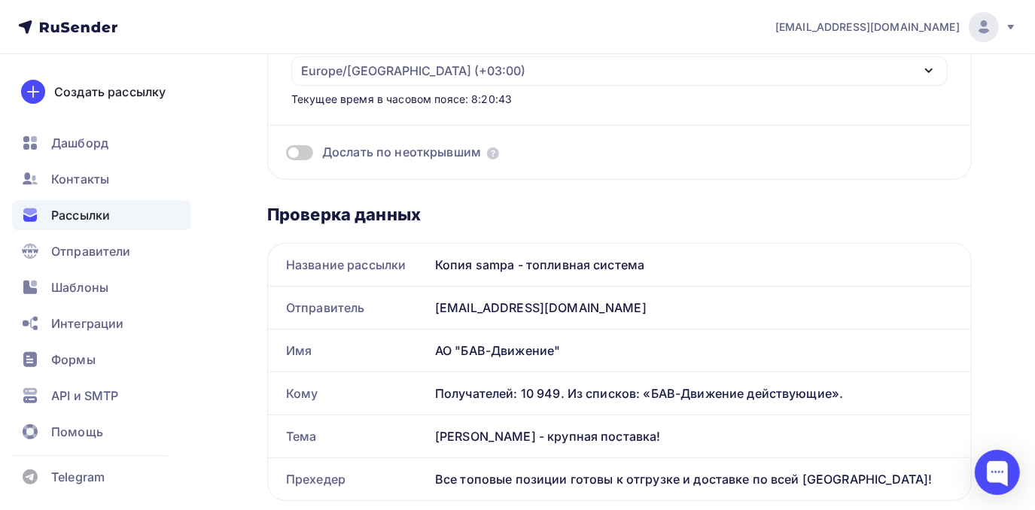
click at [431, 107] on div "Дослать по неоткрывшим" at bounding box center [619, 134] width 667 height 54
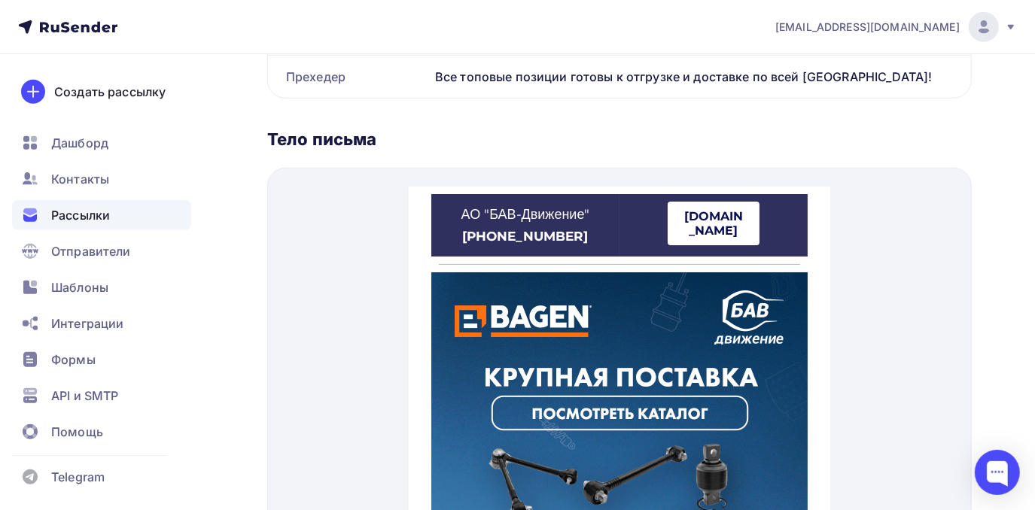
scroll to position [684, 0]
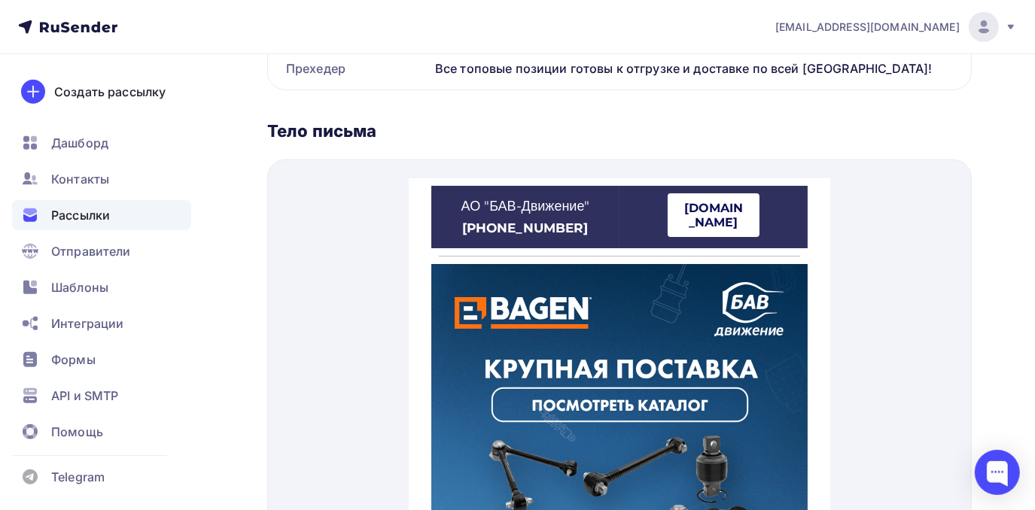
click at [735, 193] on strong "[DOMAIN_NAME]" at bounding box center [712, 197] width 59 height 29
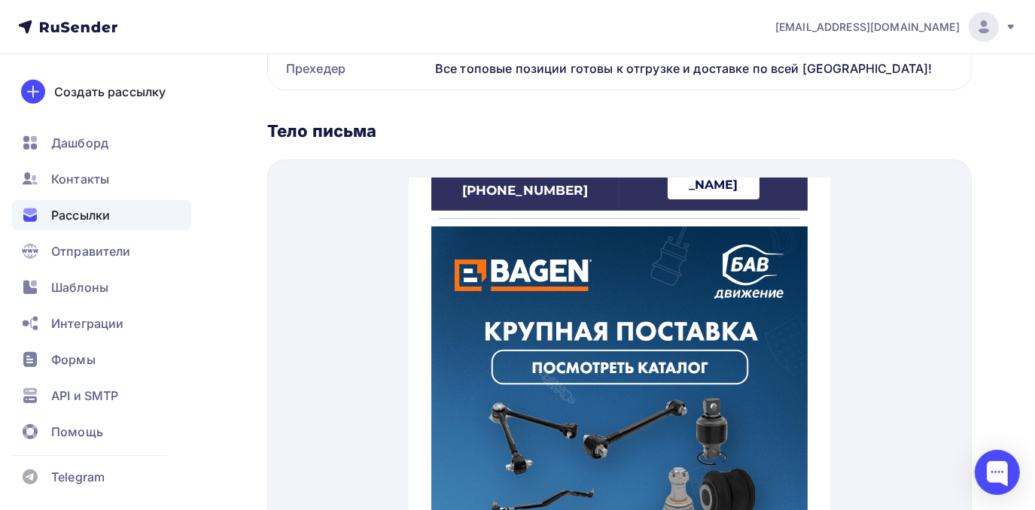
scroll to position [68, 0]
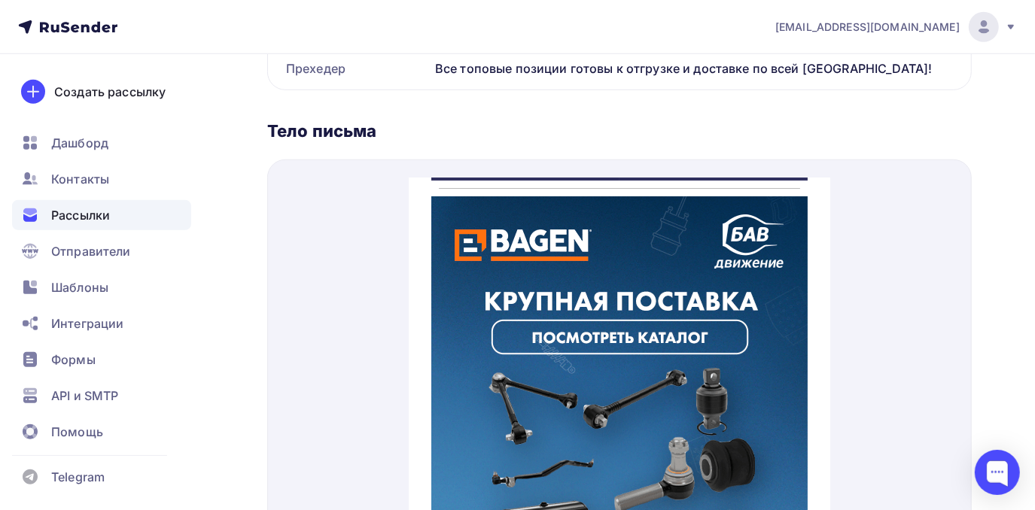
click at [557, 324] on img at bounding box center [619, 366] width 376 height 376
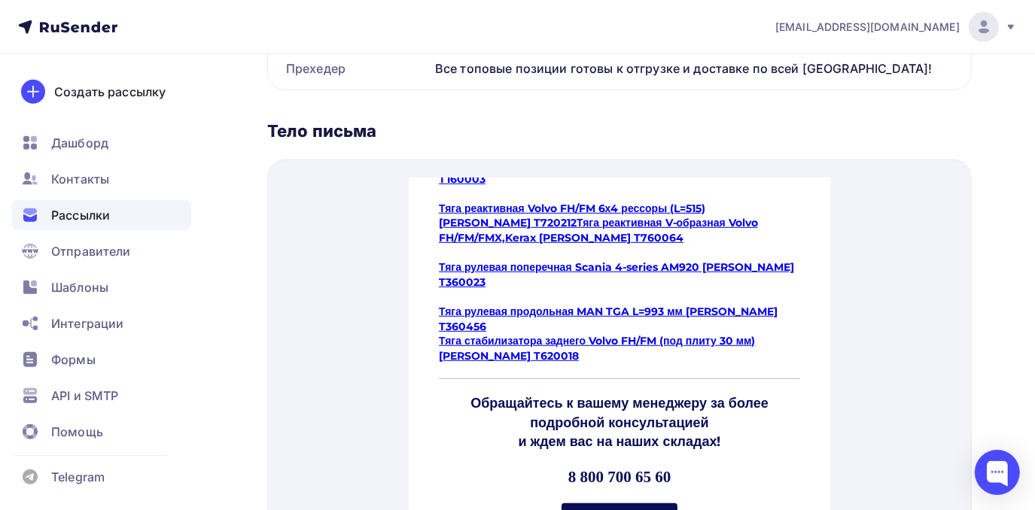
scroll to position [684, 0]
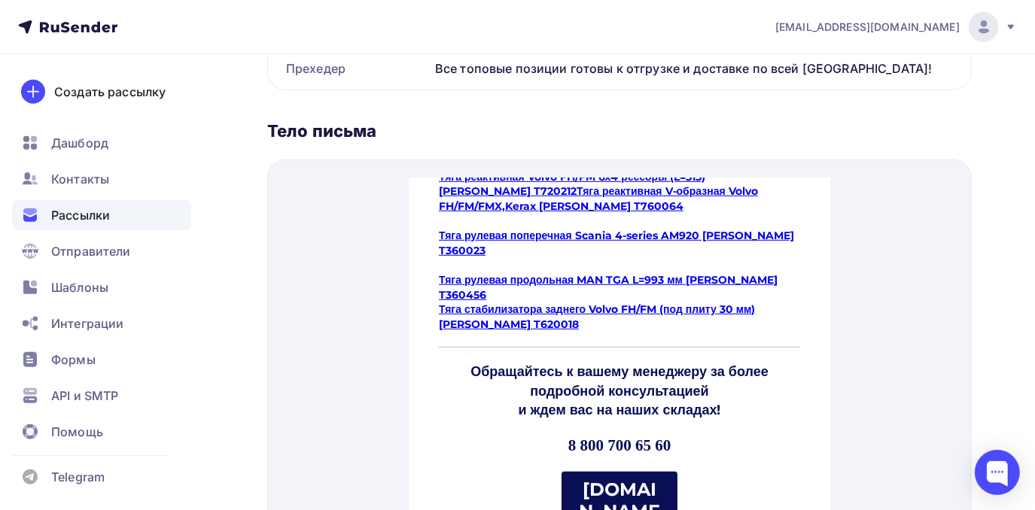
click at [635, 461] on strong "[DOMAIN_NAME]" at bounding box center [618, 493] width 81 height 65
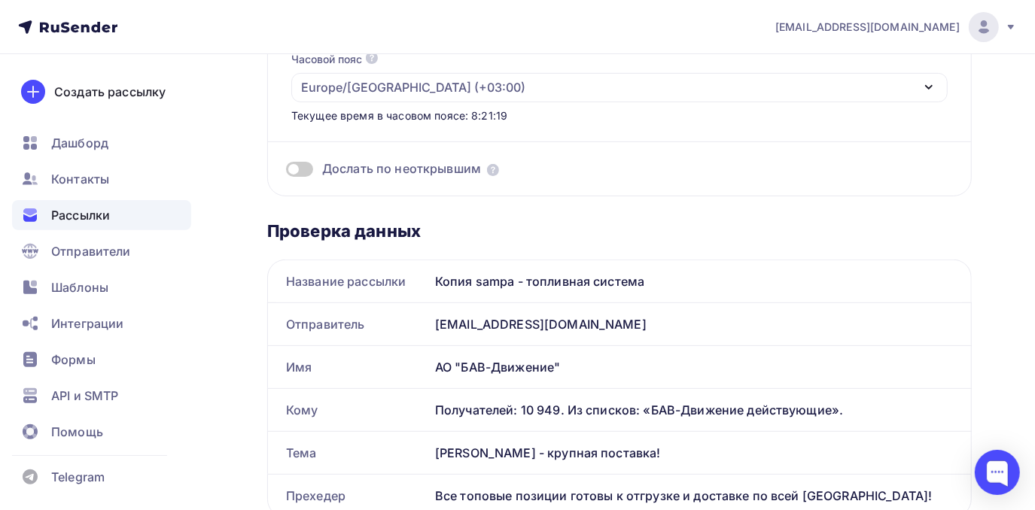
scroll to position [0, 0]
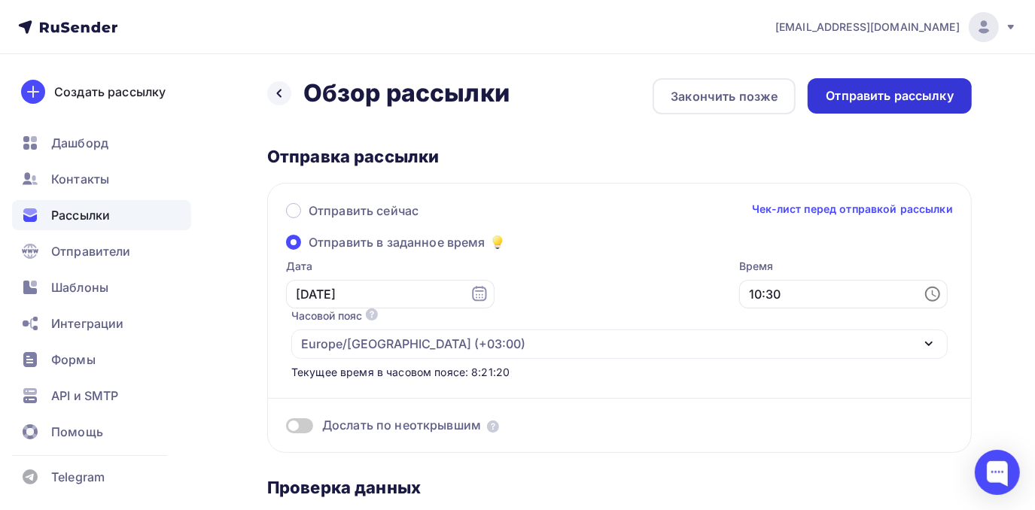
click at [889, 92] on div "Отправить рассылку" at bounding box center [890, 95] width 128 height 17
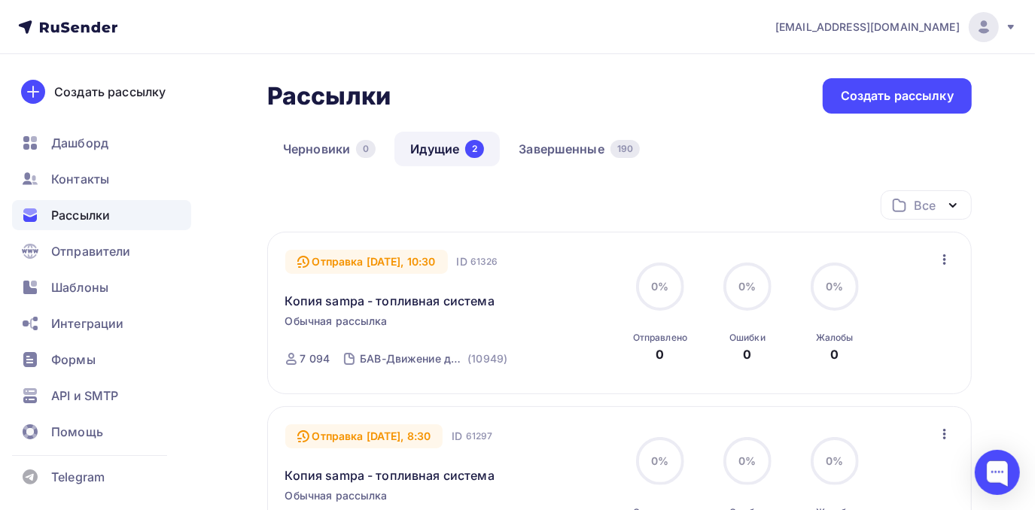
click at [945, 263] on icon "button" at bounding box center [944, 259] width 3 height 11
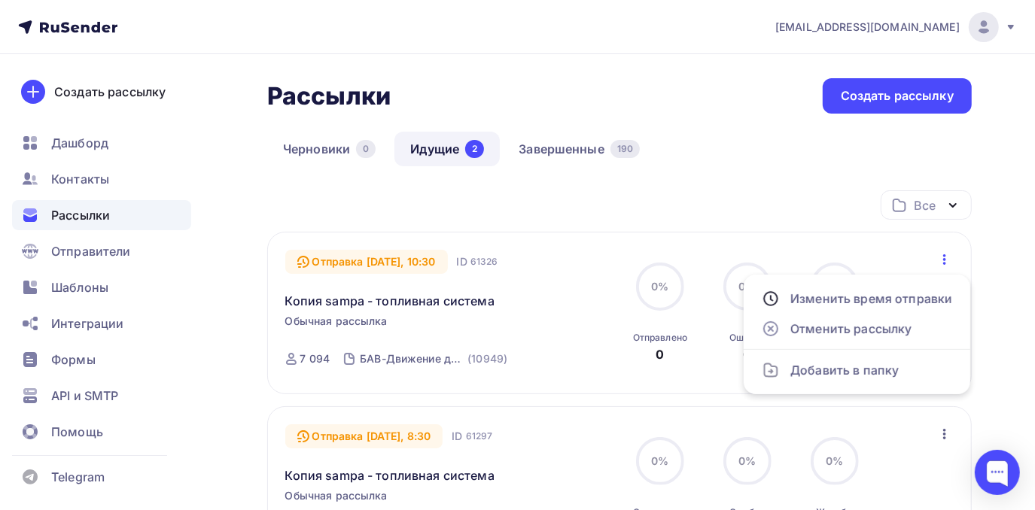
click at [945, 263] on icon "button" at bounding box center [944, 259] width 3 height 11
